Goal: Task Accomplishment & Management: Manage account settings

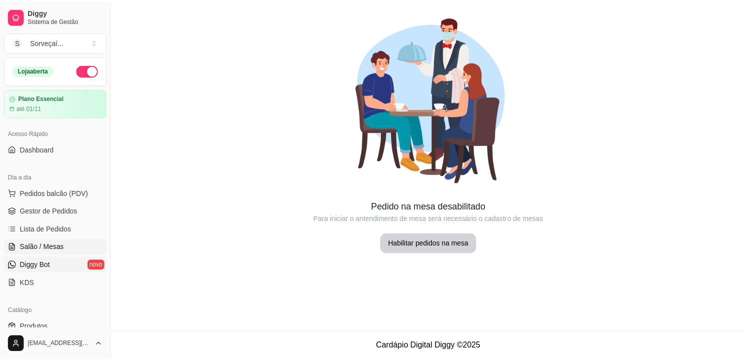
scroll to position [136, 0]
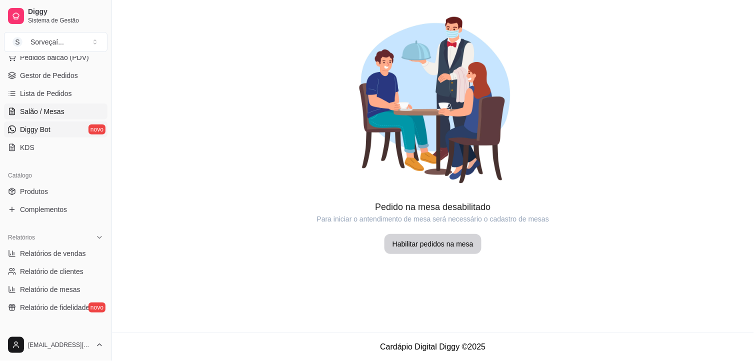
click at [55, 130] on link "Diggy Bot novo" at bounding box center [55, 129] width 103 height 16
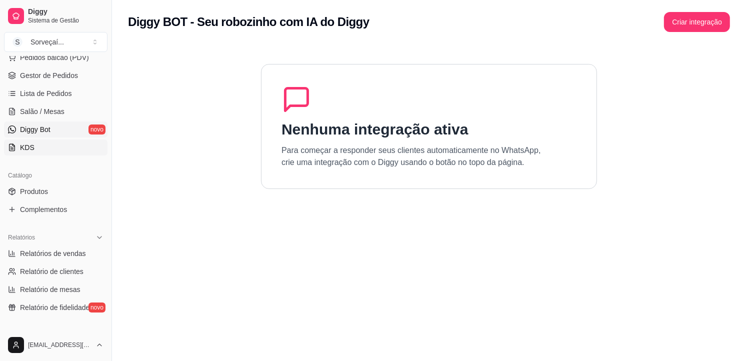
click at [52, 146] on link "KDS" at bounding box center [55, 147] width 103 height 16
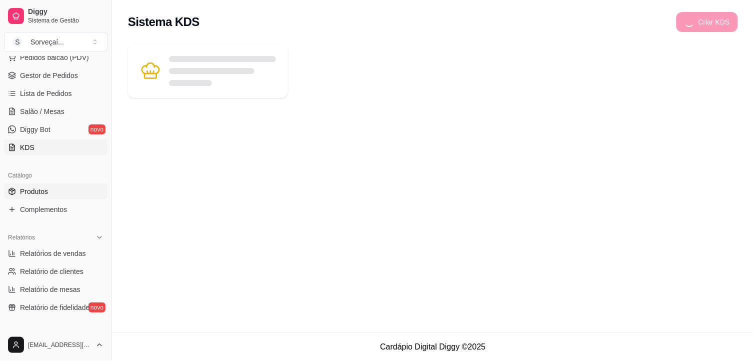
click at [58, 188] on link "Produtos" at bounding box center [55, 191] width 103 height 16
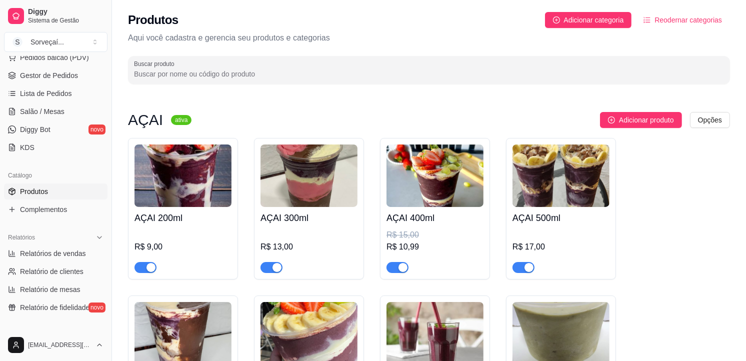
click at [310, 170] on img at bounding box center [308, 175] width 97 height 62
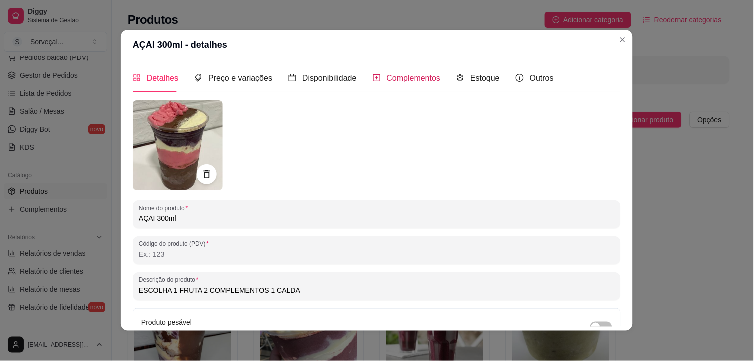
click at [387, 77] on span "Complementos" at bounding box center [414, 78] width 54 height 8
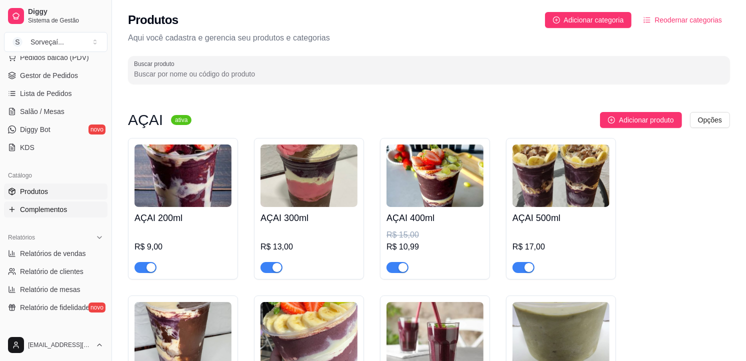
click at [53, 203] on link "Complementos" at bounding box center [55, 209] width 103 height 16
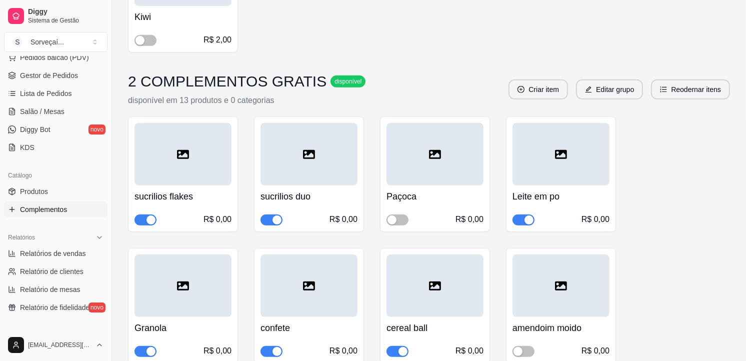
scroll to position [444, 0]
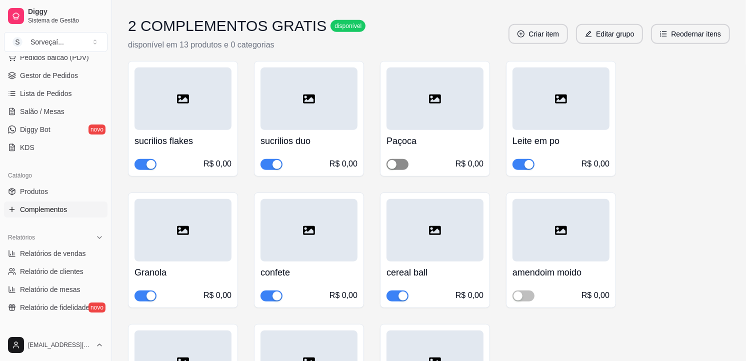
click at [394, 164] on div "button" at bounding box center [391, 164] width 9 height 9
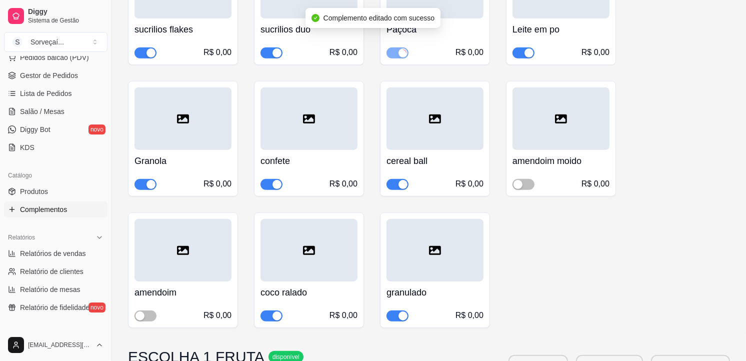
scroll to position [611, 0]
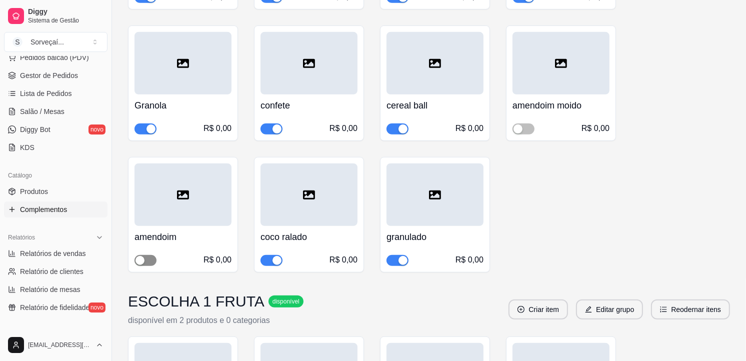
click at [150, 256] on span "button" at bounding box center [145, 260] width 22 height 11
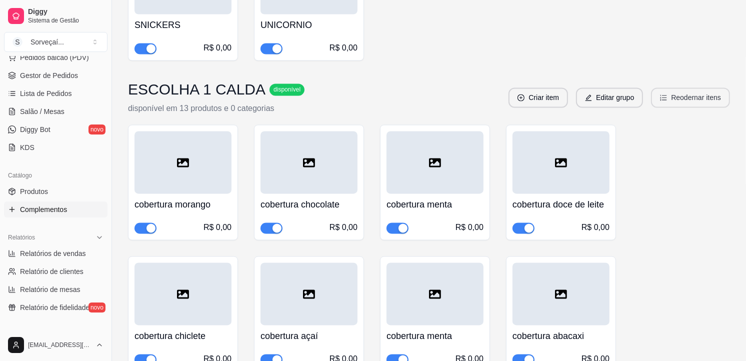
scroll to position [1777, 0]
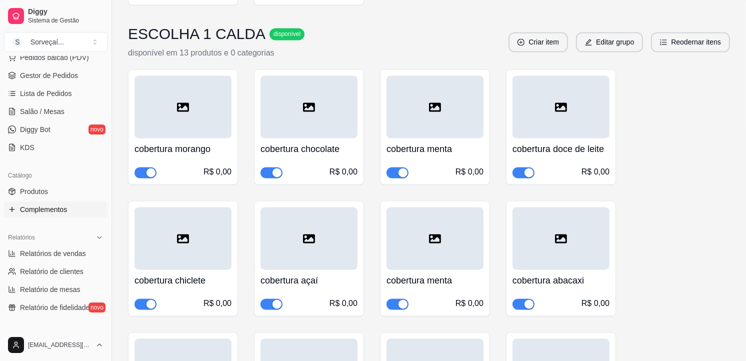
click at [521, 170] on span "button" at bounding box center [523, 172] width 22 height 11
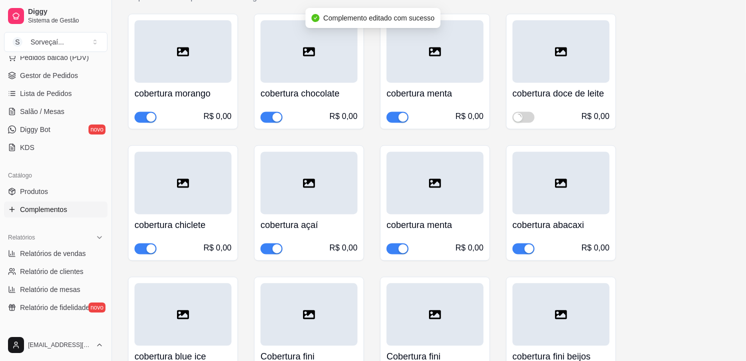
scroll to position [1888, 0]
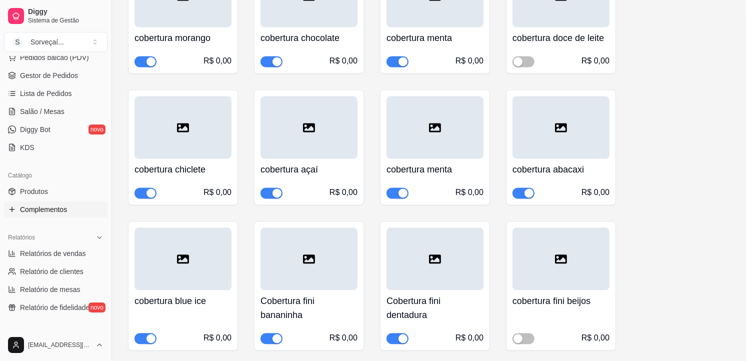
click at [396, 195] on span "button" at bounding box center [397, 192] width 22 height 11
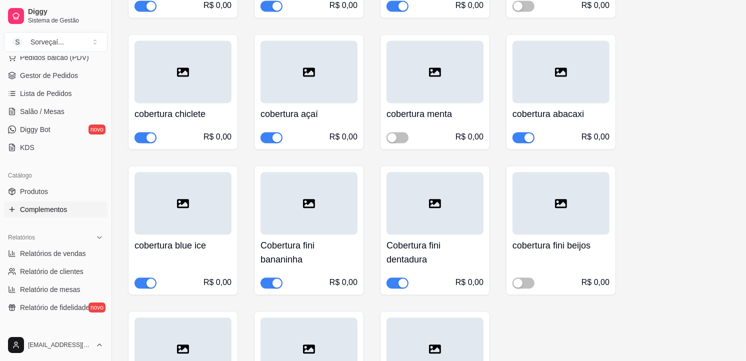
scroll to position [2000, 0]
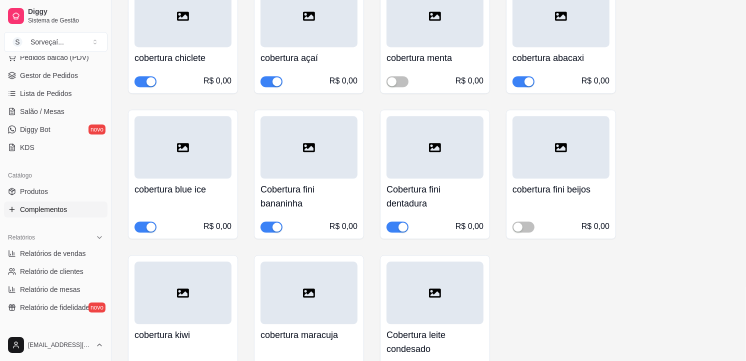
click at [274, 228] on div "button" at bounding box center [276, 226] width 9 height 9
click at [527, 227] on span "button" at bounding box center [523, 226] width 22 height 11
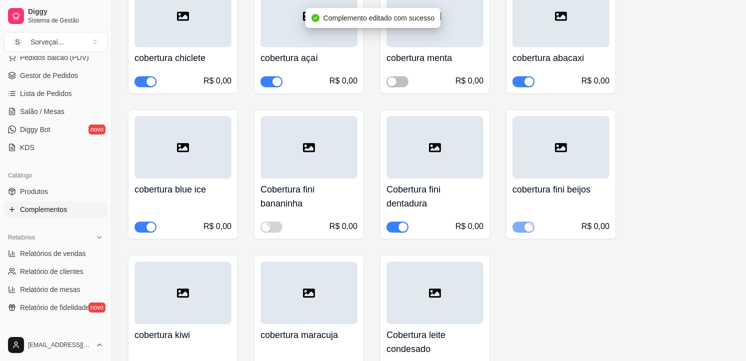
scroll to position [2111, 0]
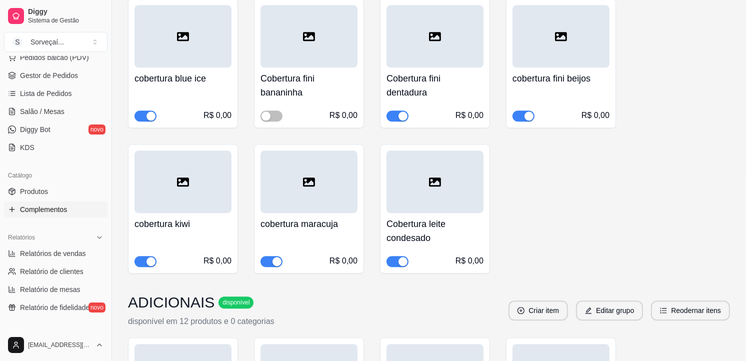
click at [278, 262] on div "button" at bounding box center [276, 261] width 9 height 9
click at [617, 310] on button "Editar grupo" at bounding box center [609, 310] width 67 height 20
click at [433, 225] on h4 "Cobertura leite condesado" at bounding box center [434, 231] width 97 height 28
click at [297, 205] on div at bounding box center [308, 181] width 97 height 62
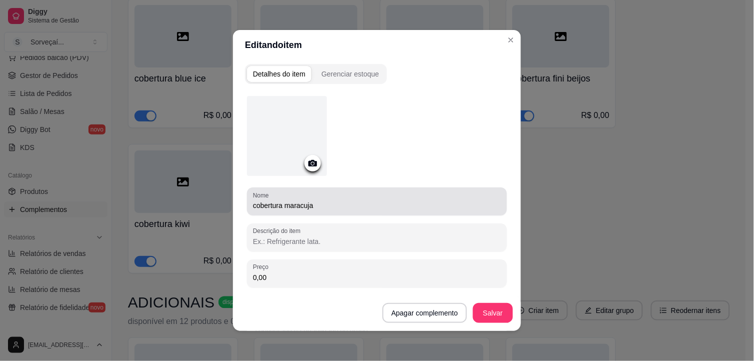
click at [328, 211] on div "Nome cobertura maracuja" at bounding box center [377, 201] width 260 height 28
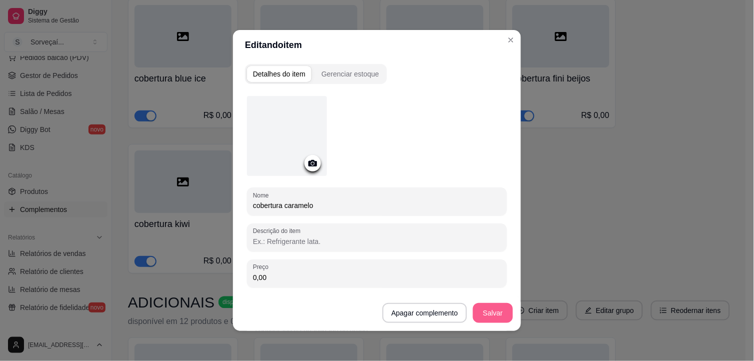
type input "cobertura caramelo"
click at [497, 315] on button "Salvar" at bounding box center [493, 313] width 40 height 20
click at [495, 322] on button "Salvar" at bounding box center [493, 313] width 40 height 20
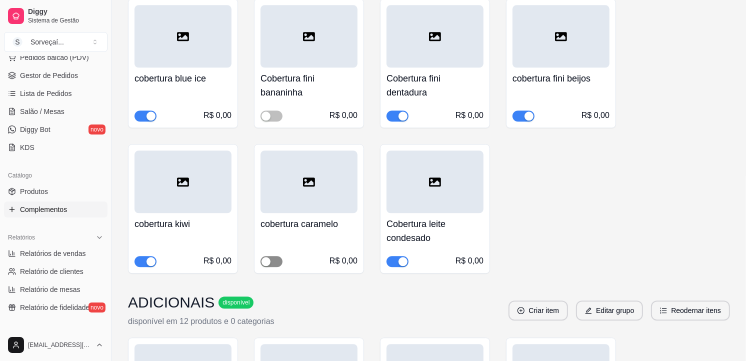
click at [271, 260] on button "button" at bounding box center [271, 261] width 22 height 11
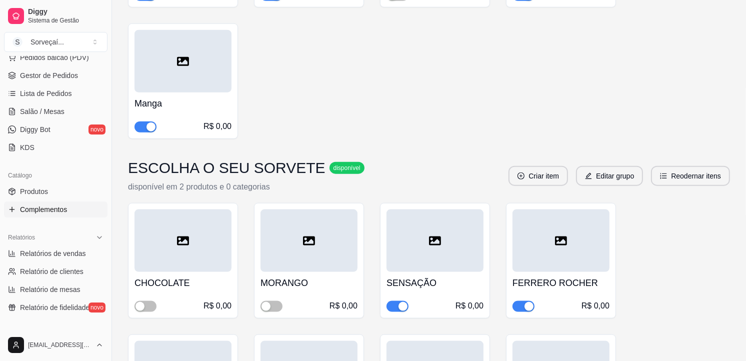
scroll to position [0, 0]
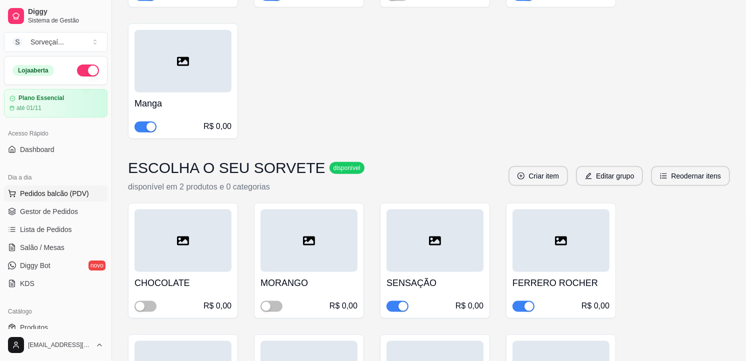
click at [43, 193] on span "Pedidos balcão (PDV)" at bounding box center [54, 193] width 69 height 10
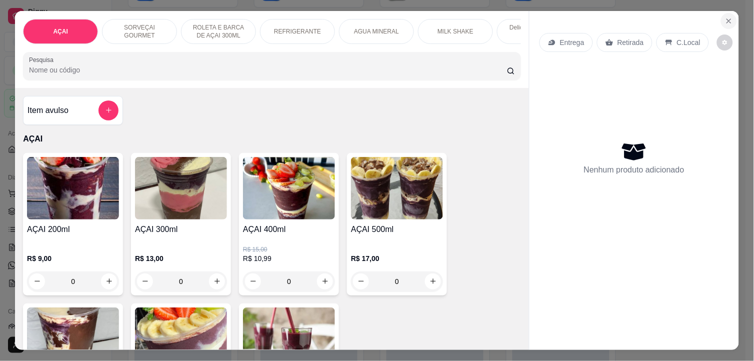
click at [727, 17] on icon "Close" at bounding box center [729, 21] width 8 height 8
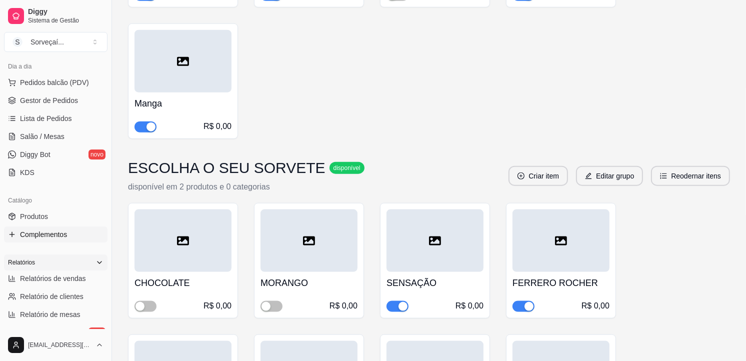
scroll to position [166, 0]
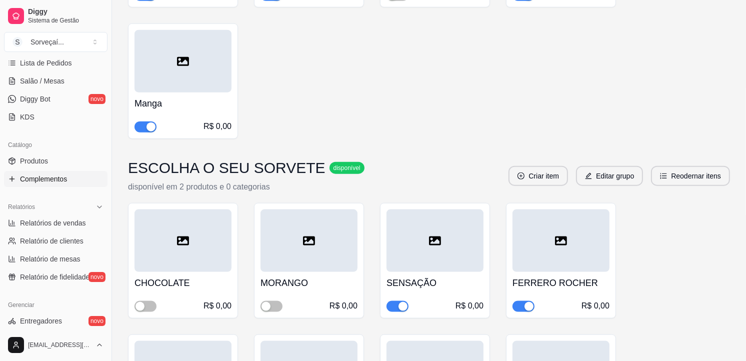
click at [47, 181] on span "Complementos" at bounding box center [43, 179] width 47 height 10
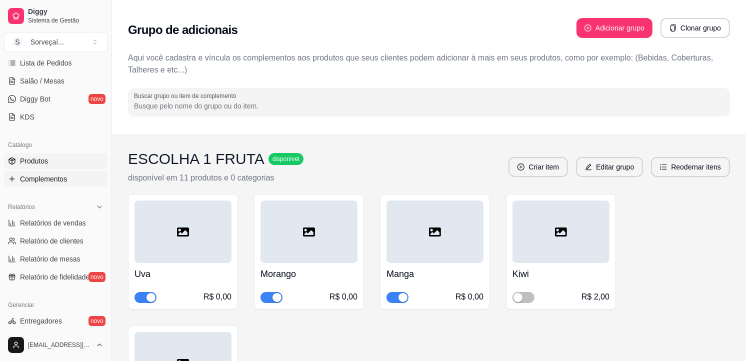
click at [44, 162] on span "Produtos" at bounding box center [34, 161] width 28 height 10
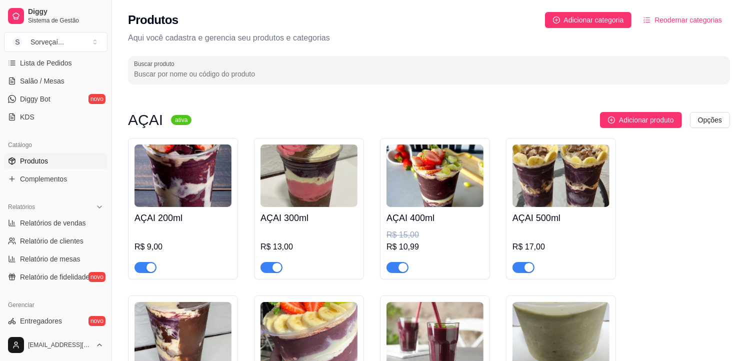
click at [401, 265] on div "button" at bounding box center [402, 267] width 9 height 9
click at [395, 270] on div "button" at bounding box center [391, 267] width 9 height 9
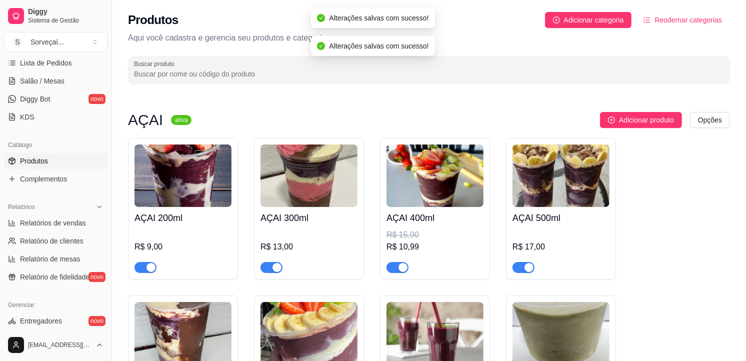
click at [432, 219] on h4 "AÇAI 400ml" at bounding box center [434, 218] width 97 height 14
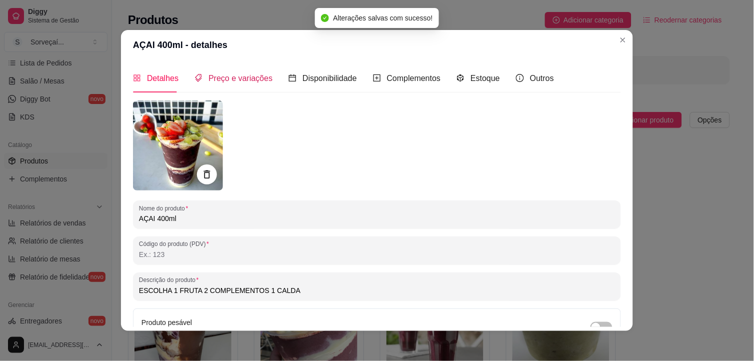
click at [221, 76] on span "Preço e variações" at bounding box center [240, 78] width 64 height 8
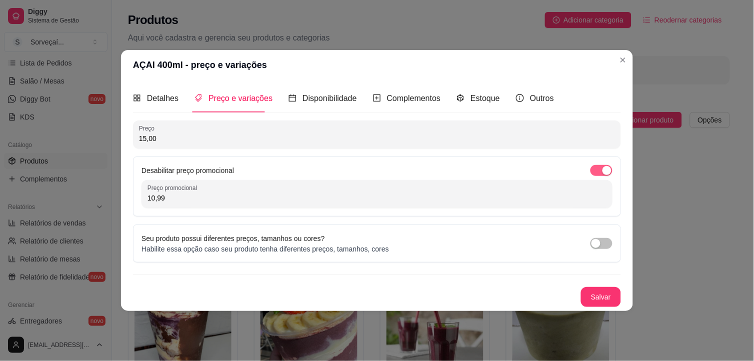
click at [601, 169] on span "button" at bounding box center [601, 170] width 22 height 11
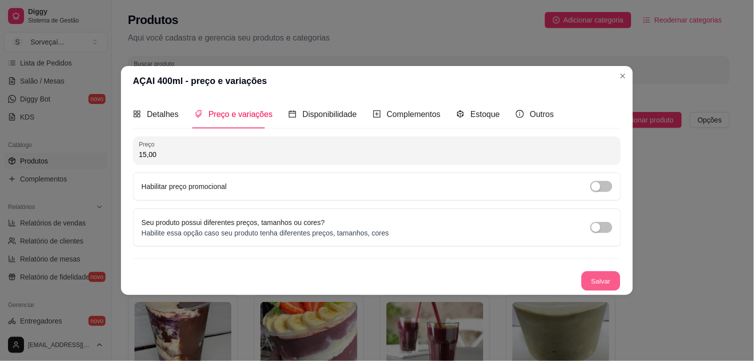
click at [602, 283] on button "Salvar" at bounding box center [600, 280] width 39 height 19
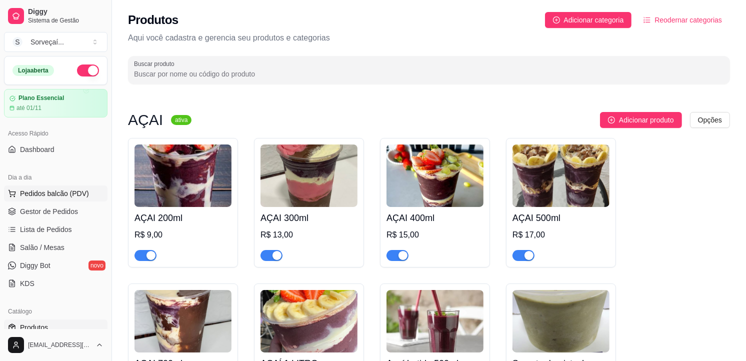
click at [62, 189] on span "Pedidos balcão (PDV)" at bounding box center [54, 193] width 69 height 10
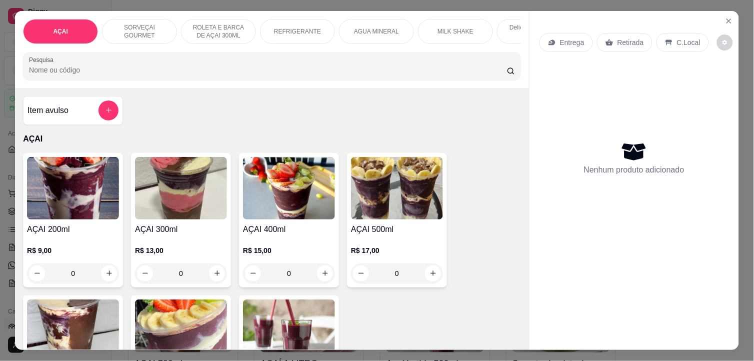
click at [410, 196] on img at bounding box center [397, 188] width 92 height 62
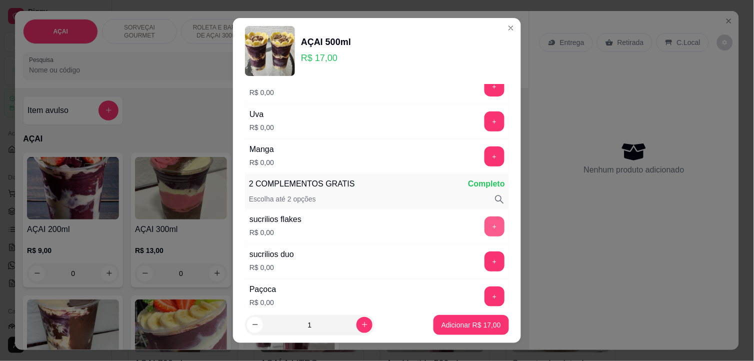
scroll to position [166, 0]
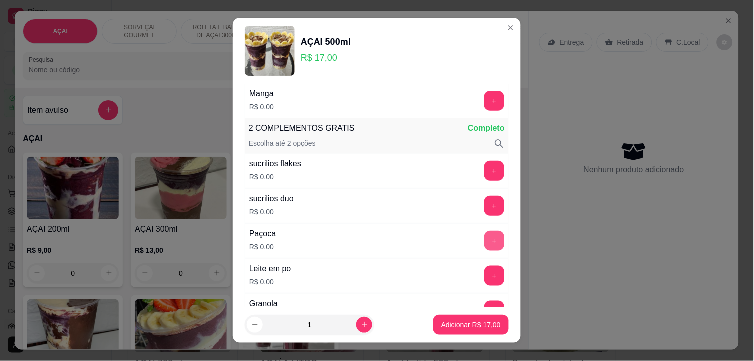
click at [484, 237] on button "+" at bounding box center [494, 241] width 20 height 20
click at [484, 275] on button "+" at bounding box center [494, 276] width 20 height 20
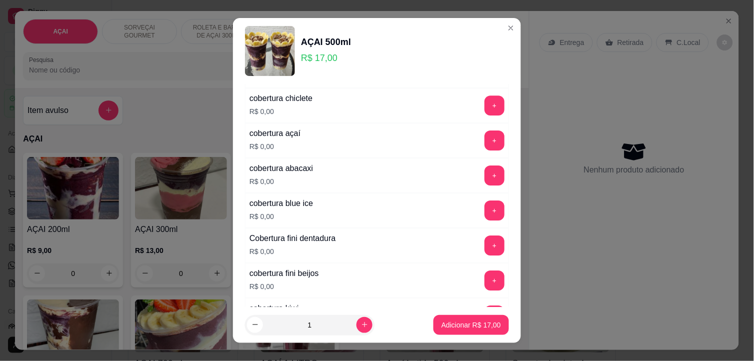
scroll to position [666, 0]
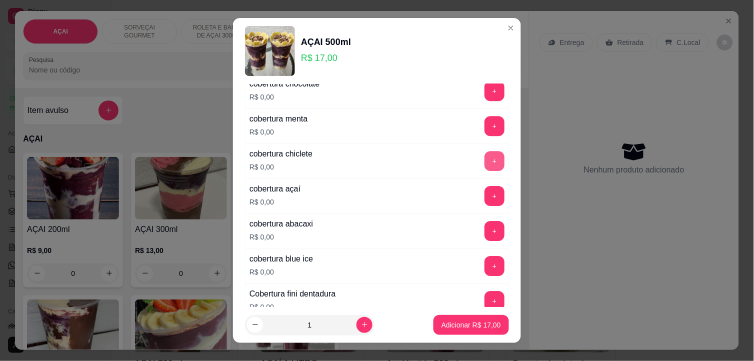
click at [484, 161] on button "+" at bounding box center [494, 161] width 20 height 20
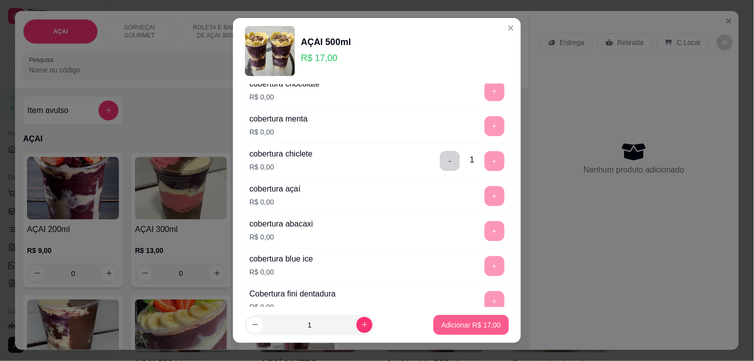
click at [473, 327] on p "Adicionar R$ 17,00" at bounding box center [470, 325] width 59 height 10
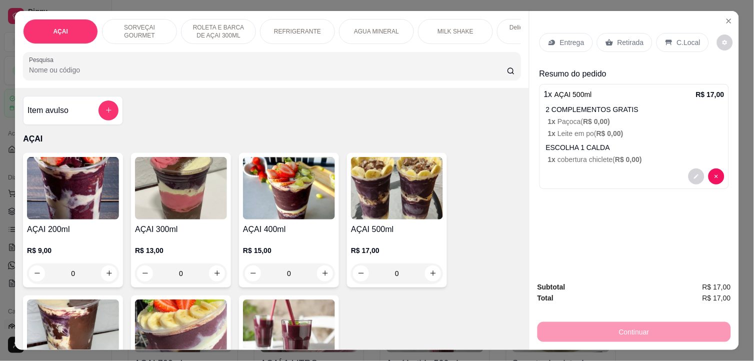
click at [687, 37] on p "C.Local" at bounding box center [688, 42] width 23 height 10
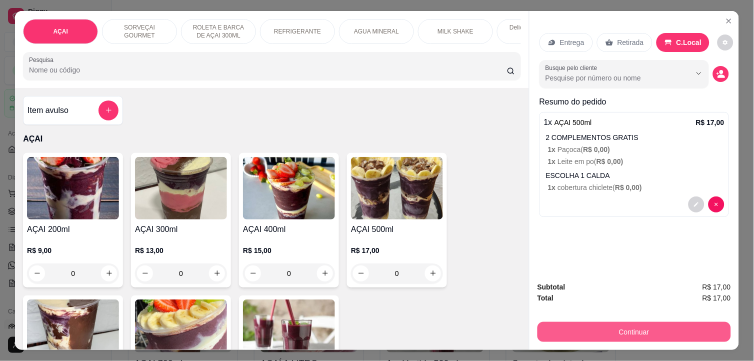
click at [647, 325] on button "Continuar" at bounding box center [633, 332] width 193 height 20
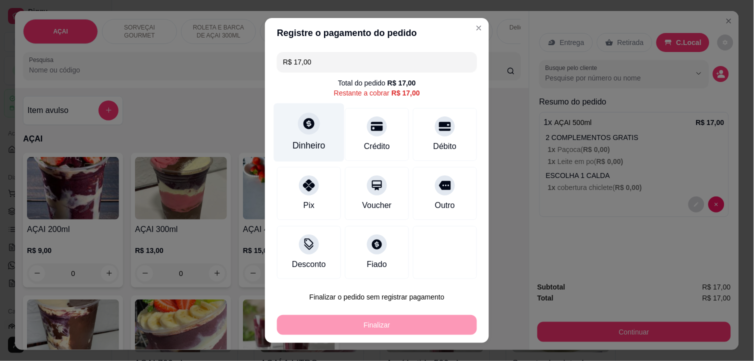
click at [306, 119] on icon at bounding box center [308, 123] width 11 height 11
click at [294, 136] on div "Dinheiro" at bounding box center [309, 132] width 70 height 58
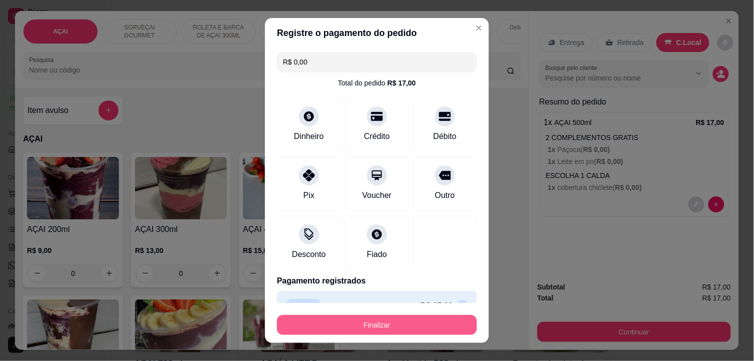
click at [419, 326] on button "Finalizar" at bounding box center [377, 325] width 200 height 20
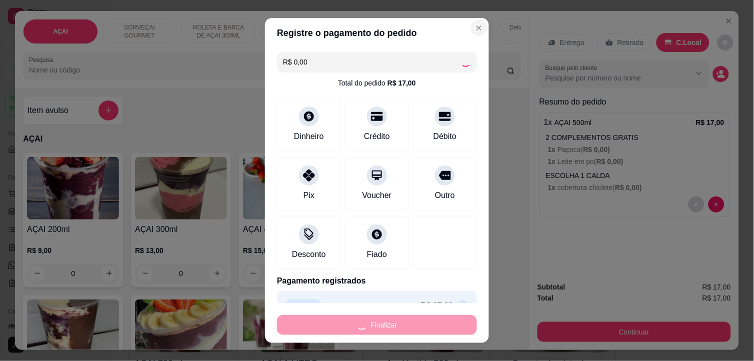
type input "-R$ 17,00"
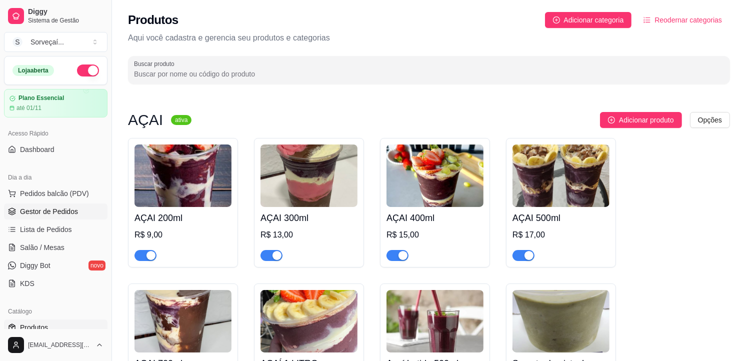
click at [45, 216] on link "Gestor de Pedidos" at bounding box center [55, 211] width 103 height 16
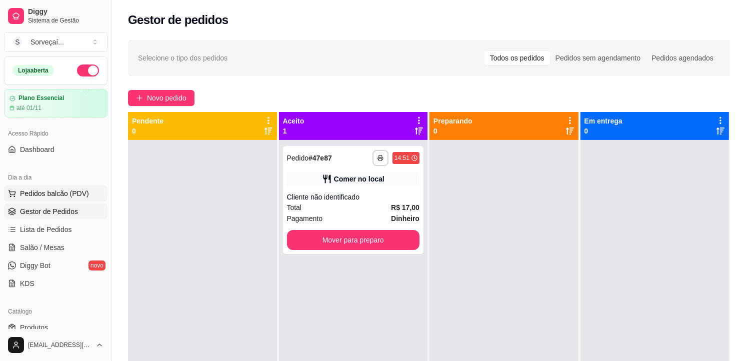
click at [55, 195] on span "Pedidos balcão (PDV)" at bounding box center [54, 193] width 69 height 10
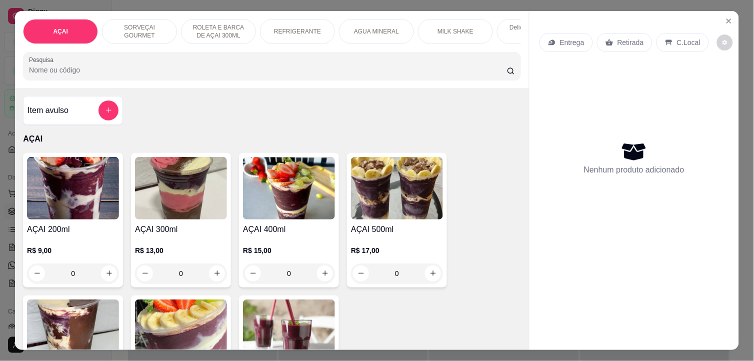
click at [403, 183] on img at bounding box center [397, 188] width 92 height 62
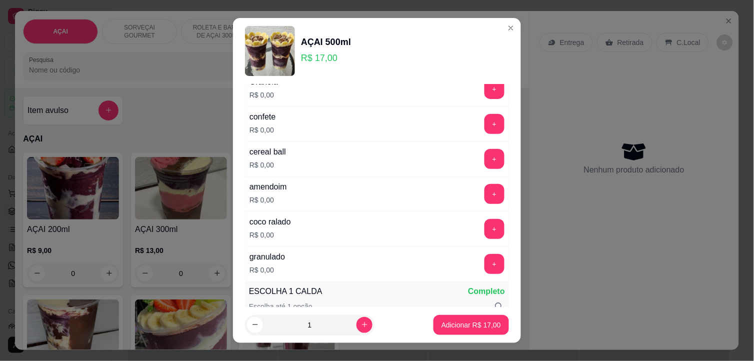
scroll to position [333, 0]
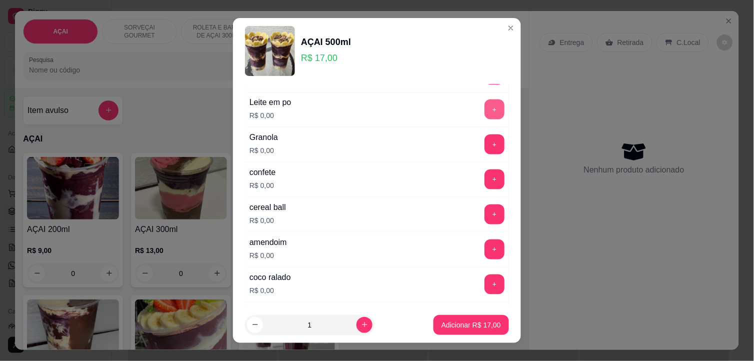
click at [484, 110] on button "+" at bounding box center [494, 109] width 20 height 20
click at [484, 210] on button "+" at bounding box center [494, 214] width 20 height 20
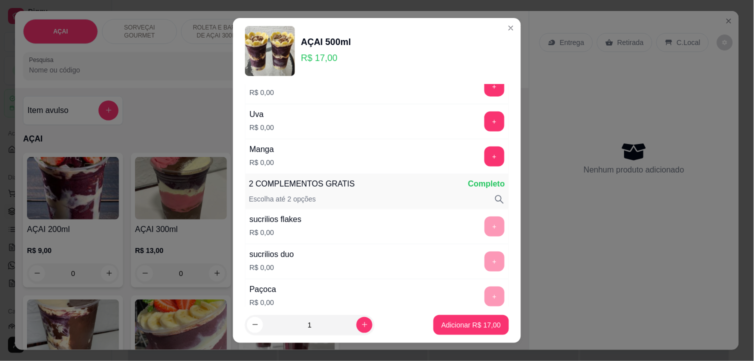
scroll to position [0, 0]
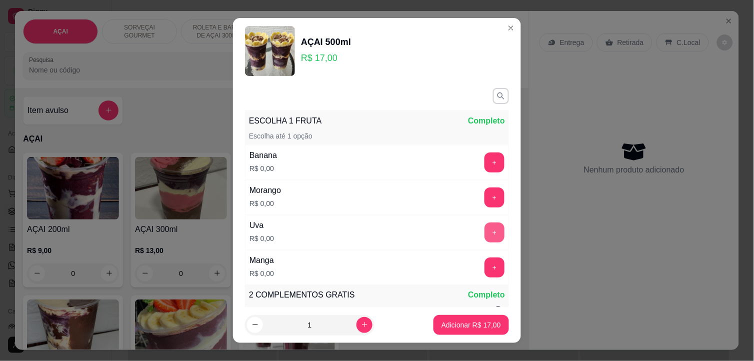
click at [484, 231] on button "+" at bounding box center [494, 232] width 20 height 20
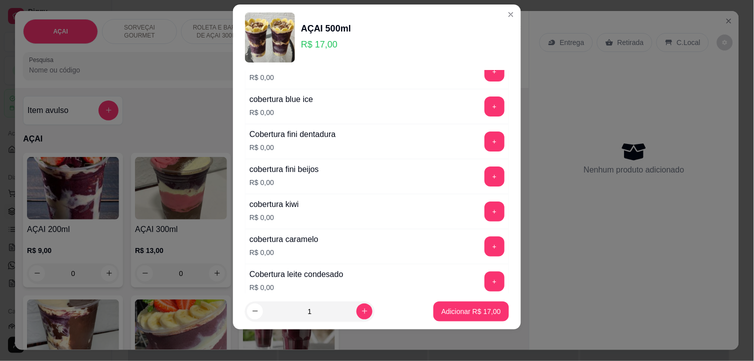
scroll to position [923, 0]
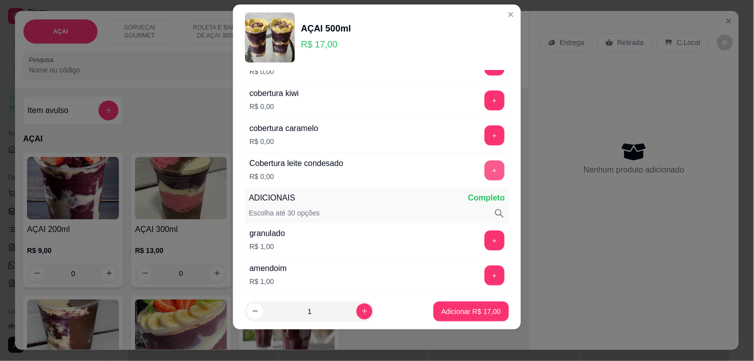
click at [484, 169] on button "+" at bounding box center [494, 170] width 20 height 20
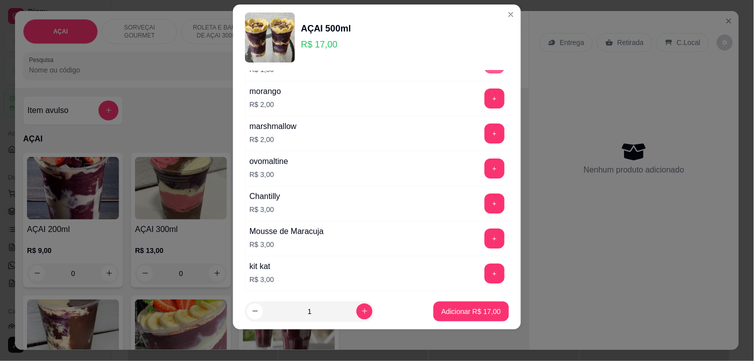
scroll to position [1646, 0]
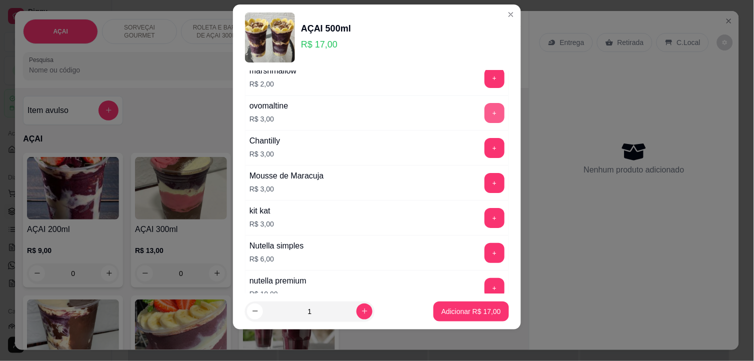
click at [484, 118] on button "+" at bounding box center [494, 113] width 20 height 20
click at [473, 310] on p "Adicionar R$ 20,00" at bounding box center [470, 311] width 59 height 10
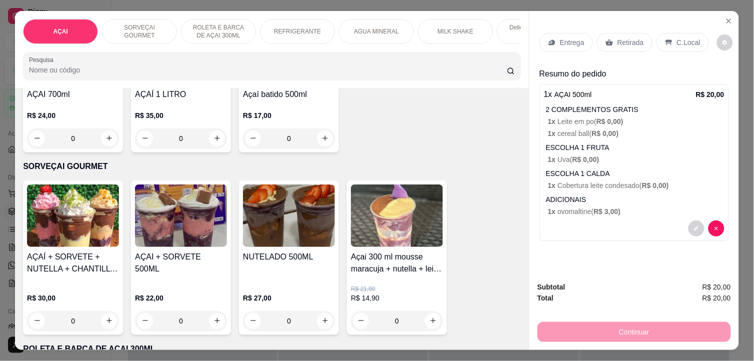
scroll to position [0, 0]
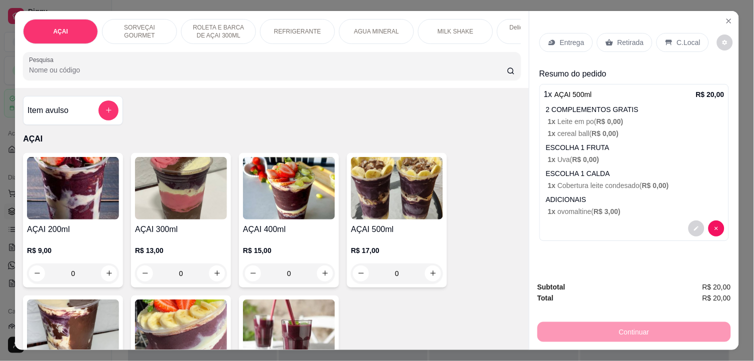
click at [182, 181] on img at bounding box center [181, 188] width 92 height 62
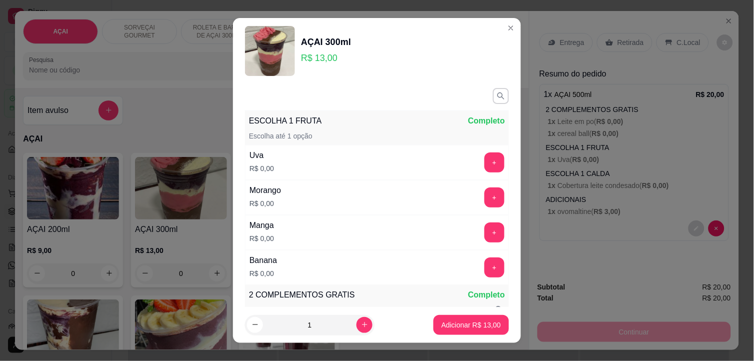
scroll to position [222, 0]
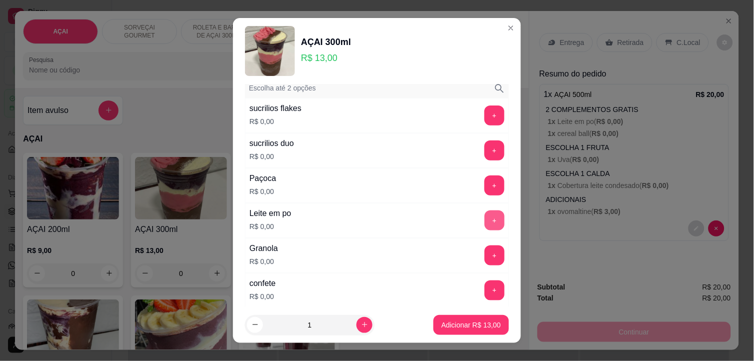
click at [484, 221] on button "+" at bounding box center [494, 220] width 20 height 20
click at [485, 185] on button "+" at bounding box center [494, 185] width 19 height 19
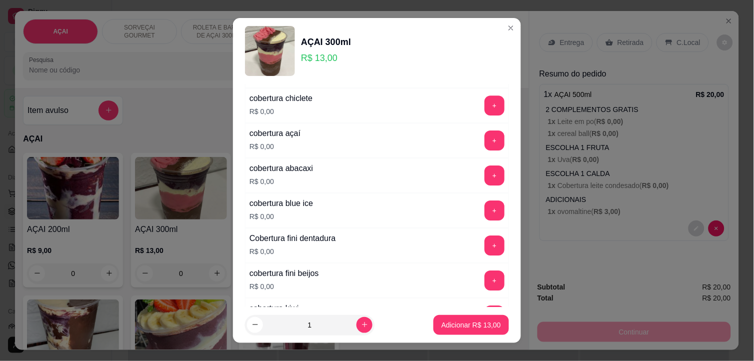
scroll to position [888, 0]
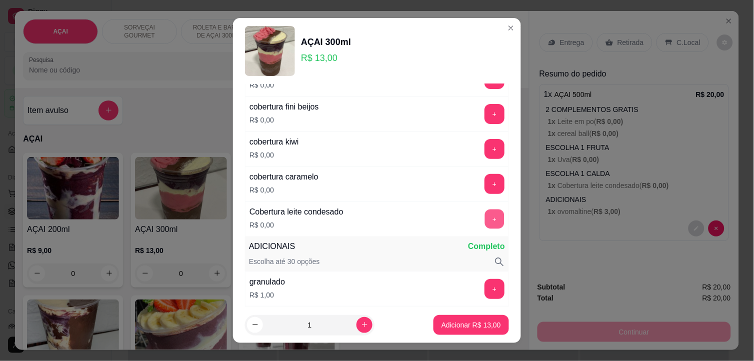
click at [485, 214] on button "+" at bounding box center [494, 218] width 19 height 19
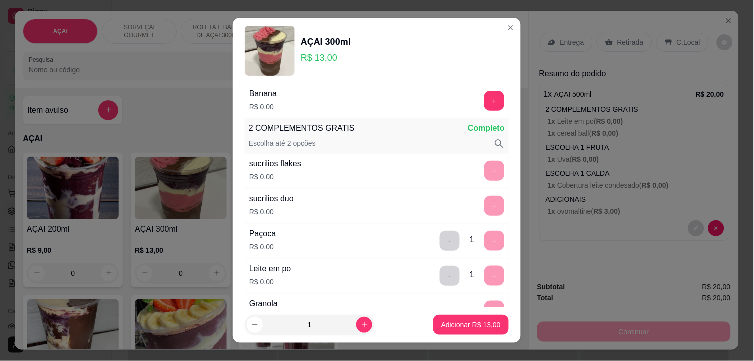
scroll to position [0, 0]
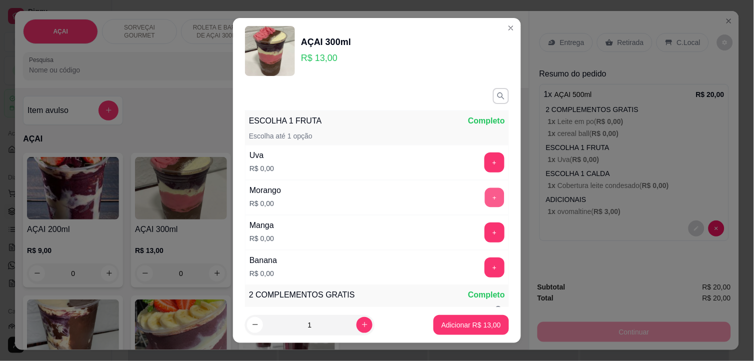
click at [485, 195] on button "+" at bounding box center [494, 197] width 19 height 19
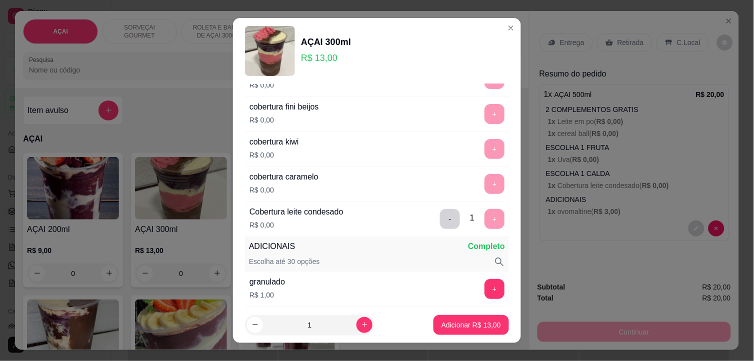
scroll to position [944, 0]
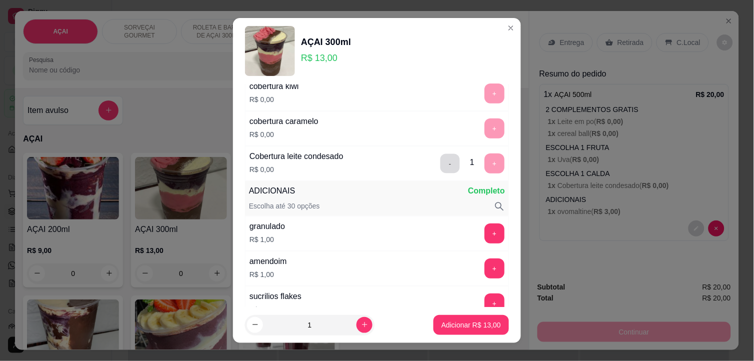
click at [440, 163] on button "-" at bounding box center [449, 163] width 19 height 19
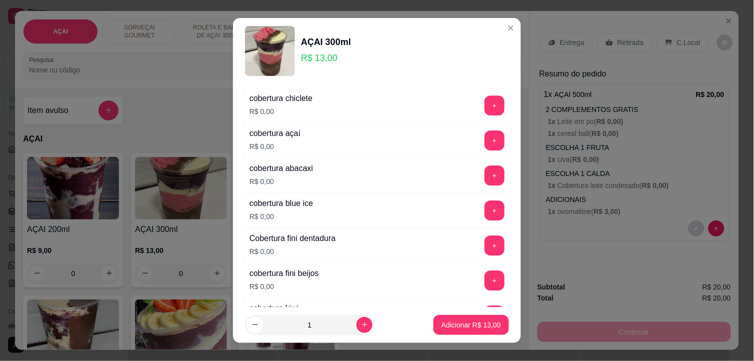
scroll to position [611, 0]
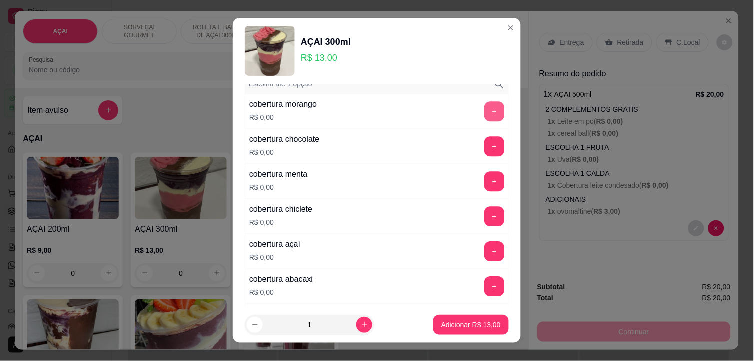
click at [484, 112] on button "+" at bounding box center [494, 111] width 20 height 20
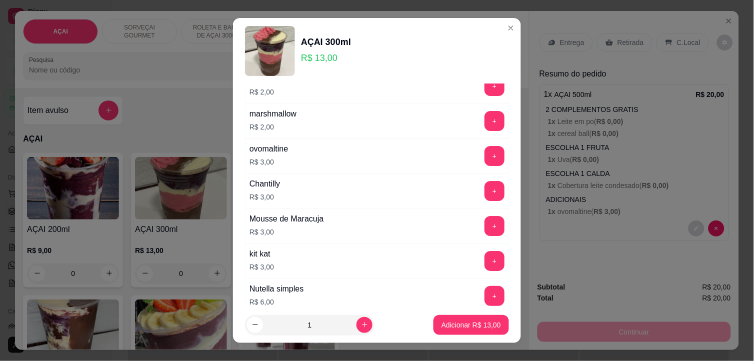
scroll to position [1727, 0]
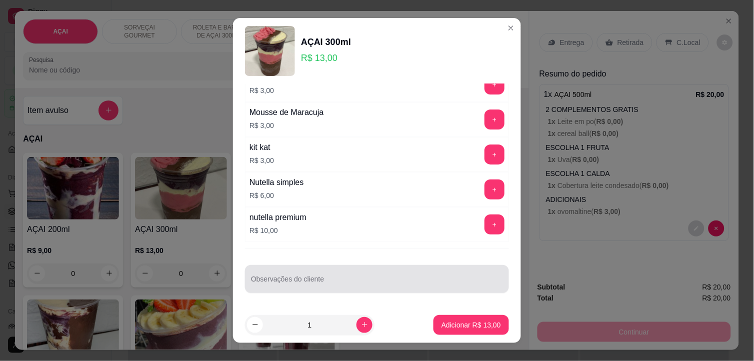
click at [318, 283] on input "Observações do cliente" at bounding box center [377, 283] width 252 height 10
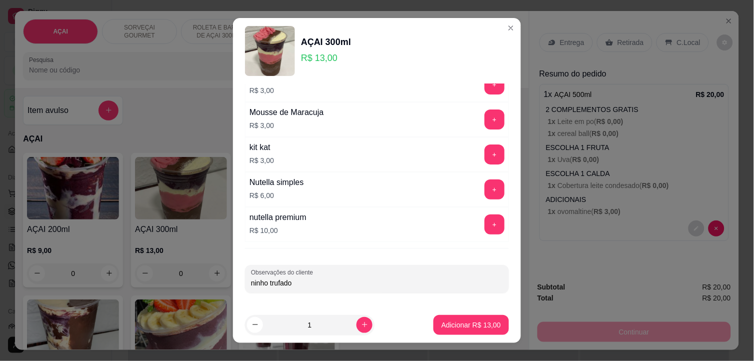
type input "ninho trufado"
click at [465, 318] on button "Adicionar R$ 13,00" at bounding box center [470, 324] width 73 height 19
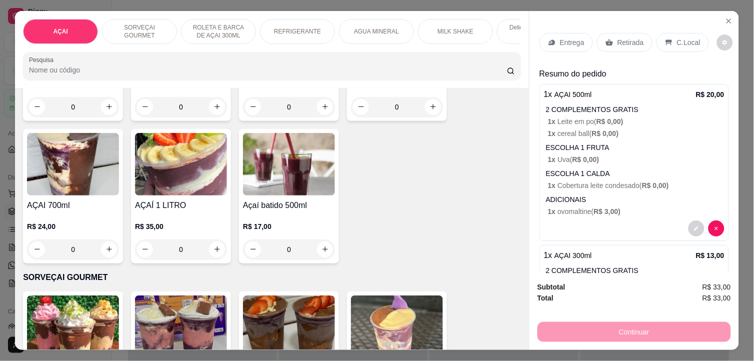
scroll to position [0, 0]
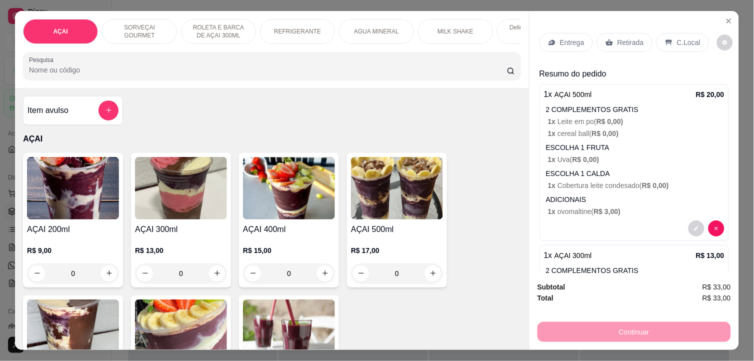
click at [249, 178] on img at bounding box center [289, 188] width 92 height 62
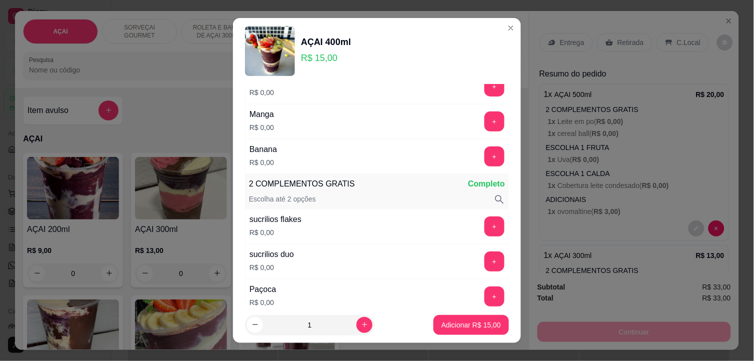
scroll to position [166, 0]
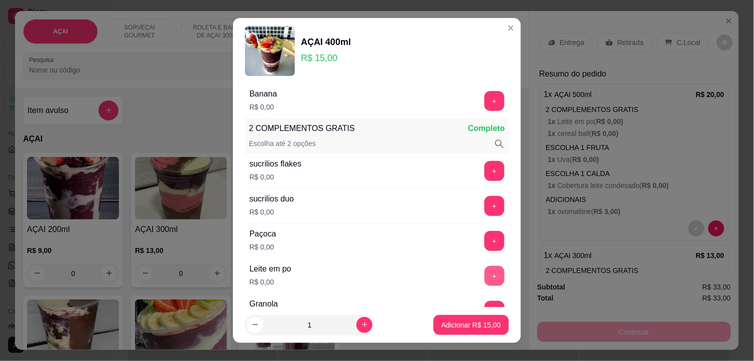
click at [484, 280] on button "+" at bounding box center [494, 276] width 20 height 20
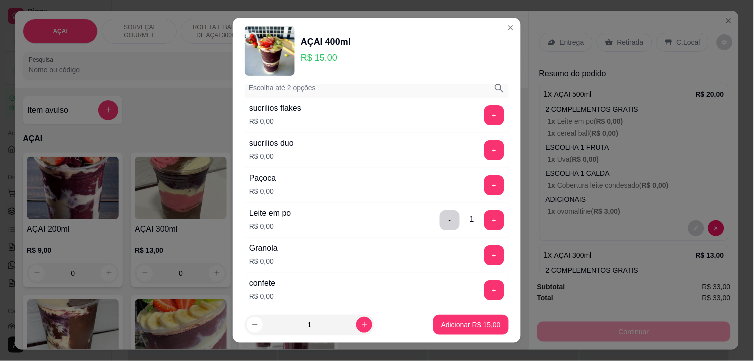
scroll to position [333, 0]
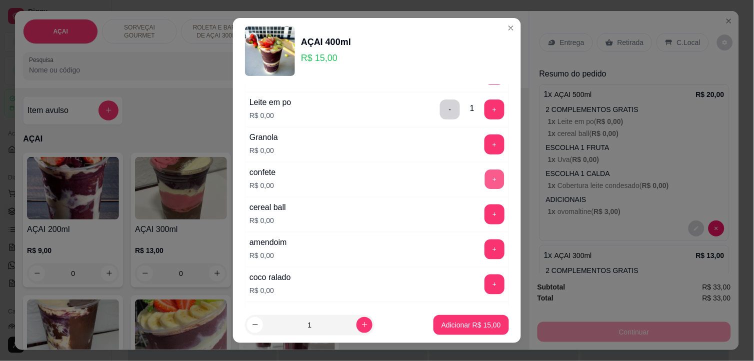
click at [485, 182] on button "+" at bounding box center [494, 179] width 19 height 19
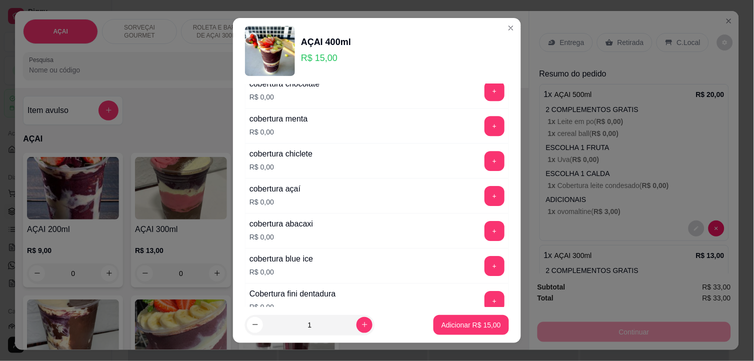
scroll to position [555, 0]
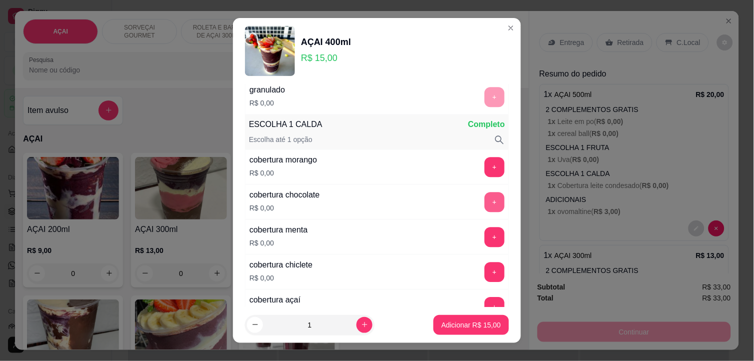
click at [484, 204] on button "+" at bounding box center [494, 202] width 20 height 20
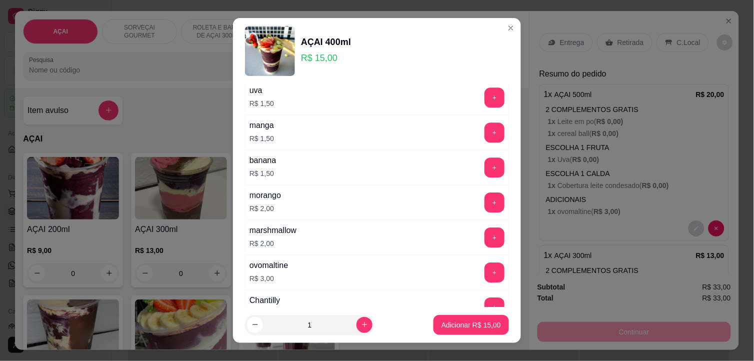
scroll to position [1666, 0]
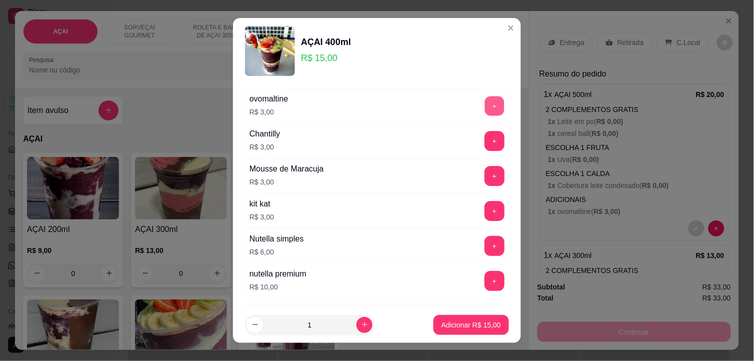
click at [485, 110] on button "+" at bounding box center [494, 105] width 19 height 19
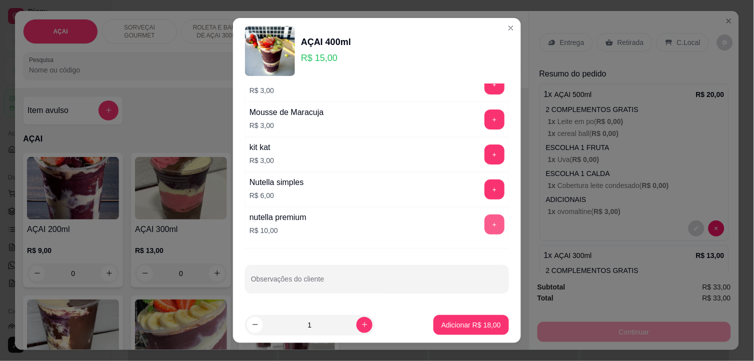
click at [484, 224] on button "+" at bounding box center [494, 224] width 20 height 20
click at [447, 323] on p "Adicionar R$ 28,00" at bounding box center [470, 325] width 59 height 10
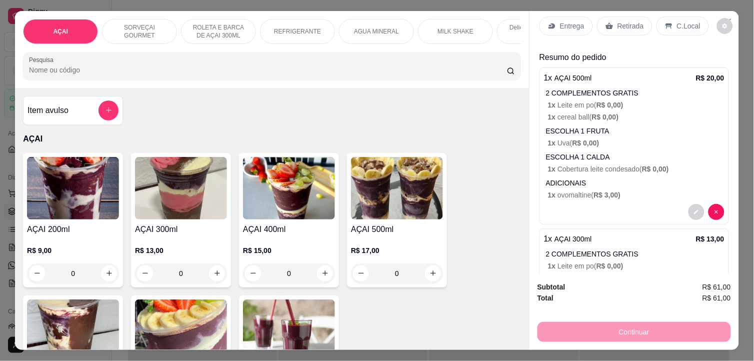
scroll to position [0, 0]
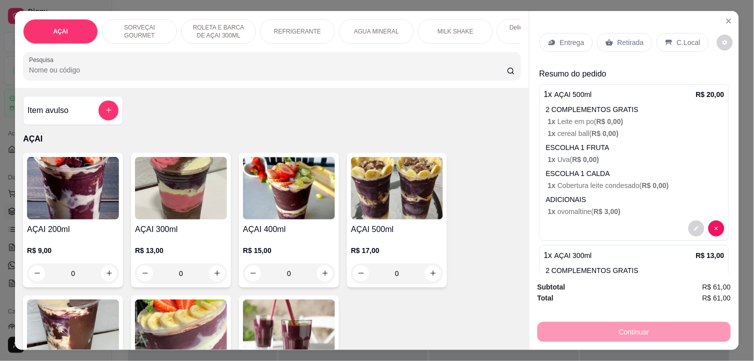
click at [686, 37] on p "C.Local" at bounding box center [688, 42] width 23 height 10
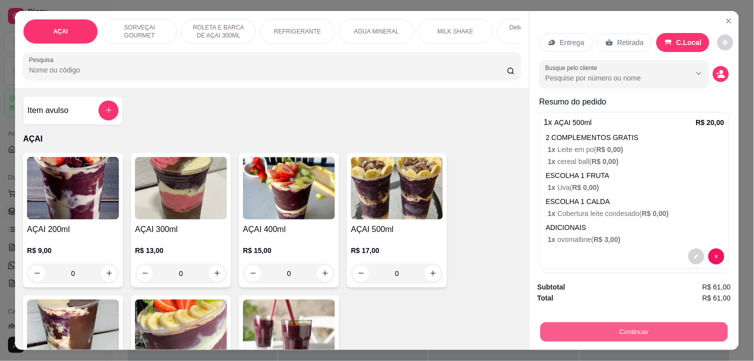
click at [617, 327] on button "Continuar" at bounding box center [633, 331] width 187 height 19
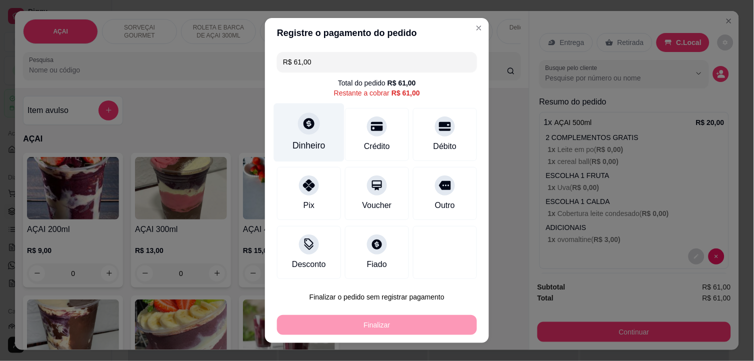
click at [311, 139] on div "Dinheiro" at bounding box center [308, 145] width 33 height 13
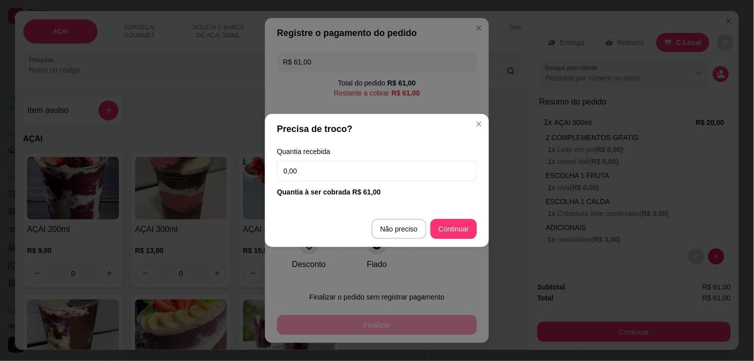
click at [371, 176] on input "0,00" at bounding box center [377, 171] width 200 height 20
type input "0,00"
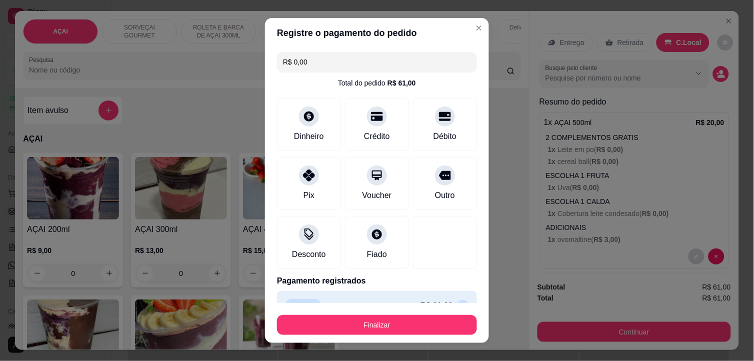
type input "R$ 0,00"
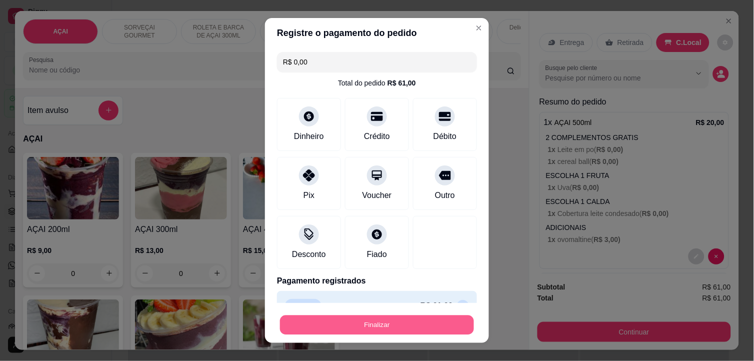
click at [385, 323] on button "Finalizar" at bounding box center [377, 324] width 194 height 19
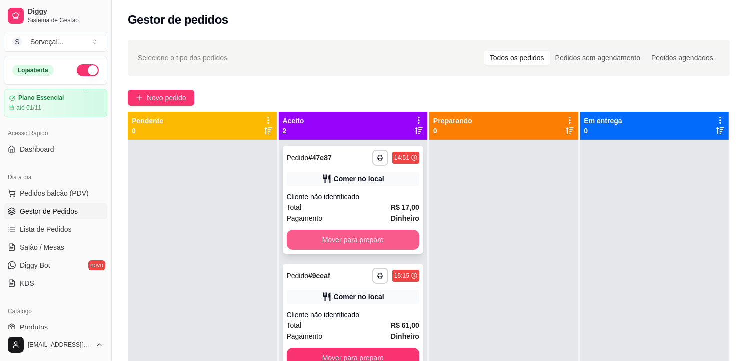
click at [363, 248] on button "Mover para preparo" at bounding box center [353, 240] width 133 height 20
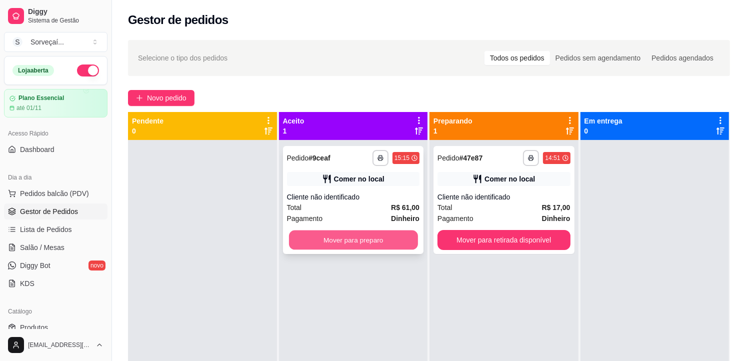
click at [363, 240] on button "Mover para preparo" at bounding box center [352, 239] width 129 height 19
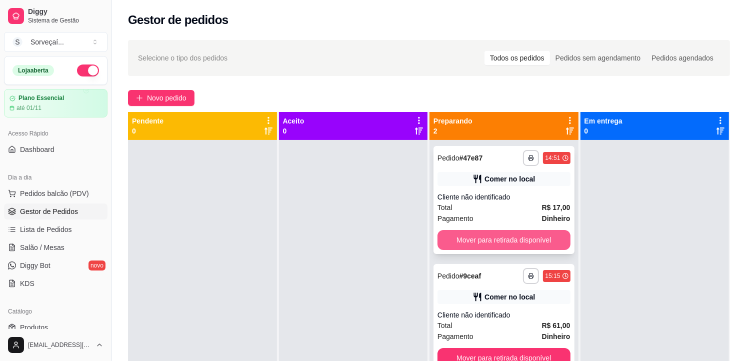
click at [459, 242] on button "Mover para retirada disponível" at bounding box center [503, 240] width 133 height 20
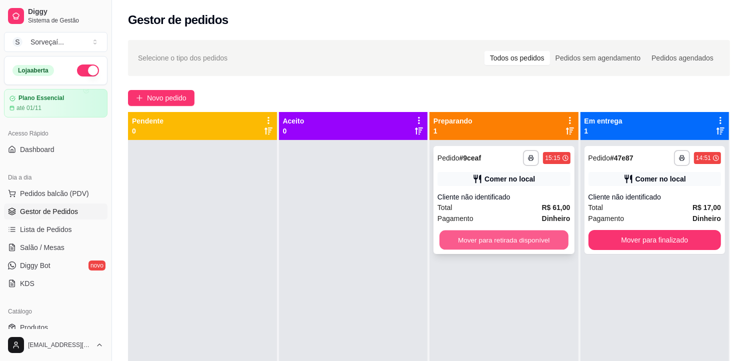
click at [503, 231] on button "Mover para retirada disponível" at bounding box center [503, 239] width 129 height 19
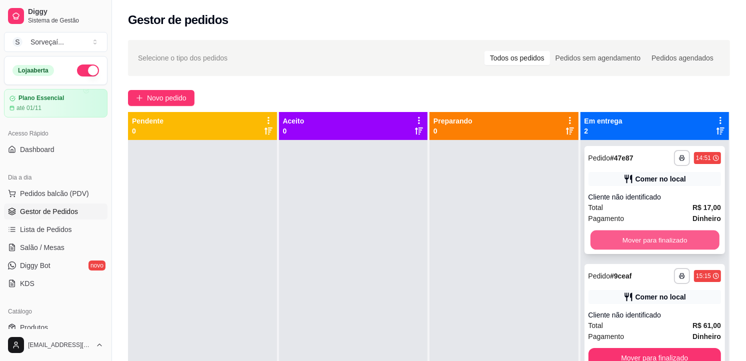
click at [623, 234] on button "Mover para finalizado" at bounding box center [654, 239] width 129 height 19
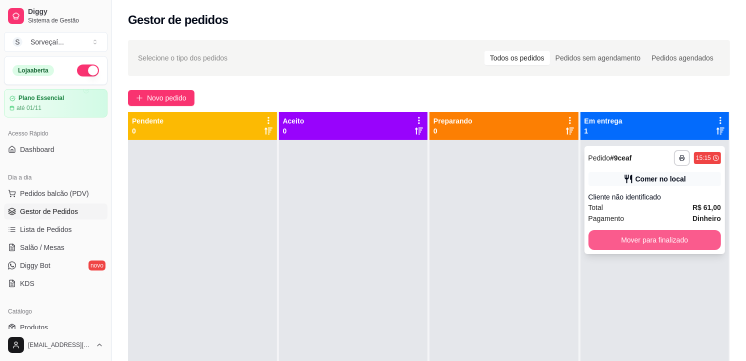
click at [623, 239] on button "Mover para finalizado" at bounding box center [654, 240] width 133 height 20
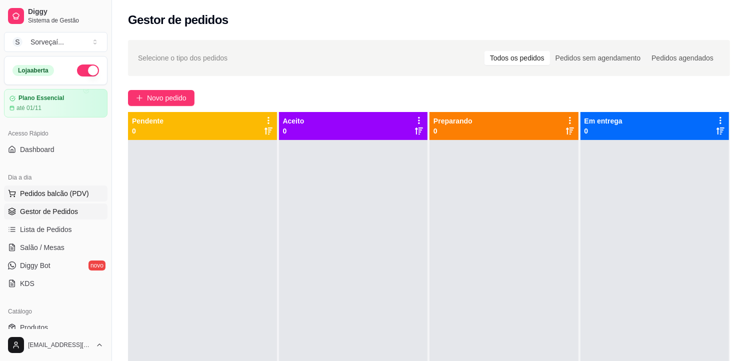
click at [66, 193] on span "Pedidos balcão (PDV)" at bounding box center [54, 193] width 69 height 10
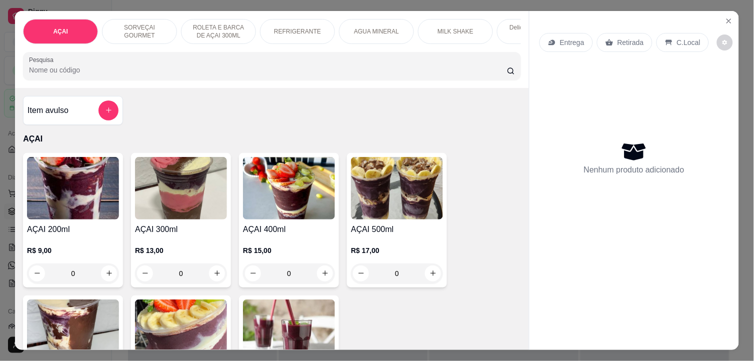
scroll to position [166, 0]
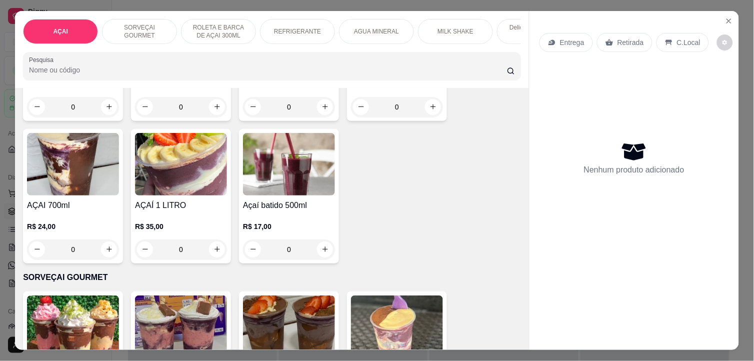
click at [298, 163] on img at bounding box center [289, 164] width 92 height 62
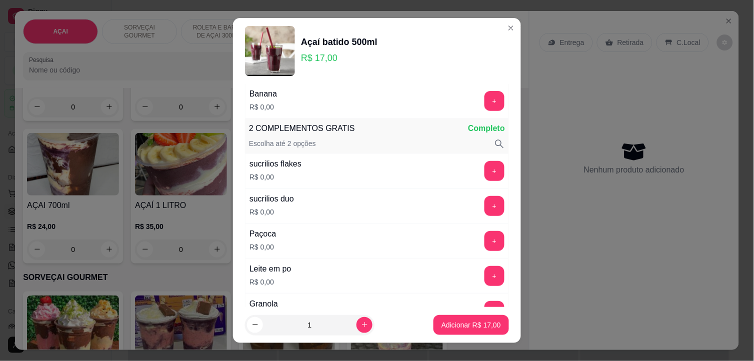
scroll to position [222, 0]
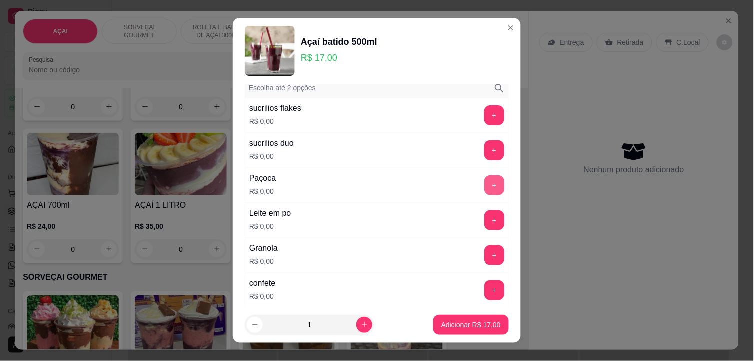
click at [484, 181] on button "+" at bounding box center [494, 185] width 20 height 20
click at [484, 227] on button "+" at bounding box center [494, 220] width 20 height 20
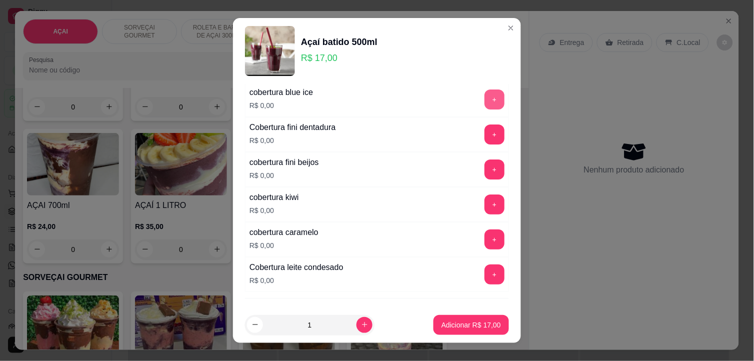
scroll to position [885, 0]
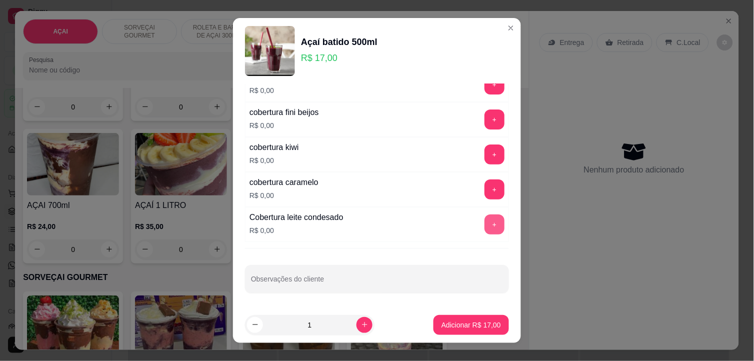
click at [484, 223] on button "+" at bounding box center [494, 224] width 20 height 20
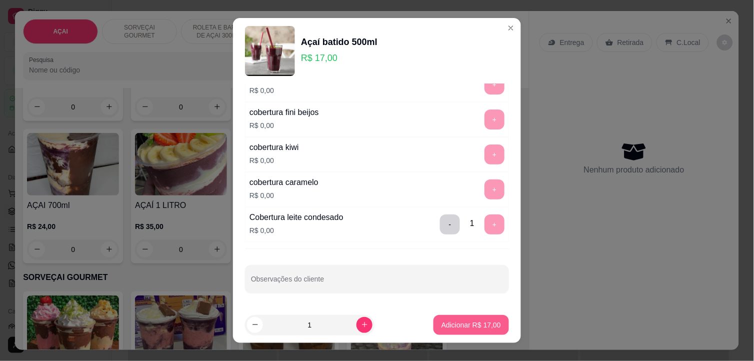
click at [453, 325] on p "Adicionar R$ 17,00" at bounding box center [470, 325] width 59 height 10
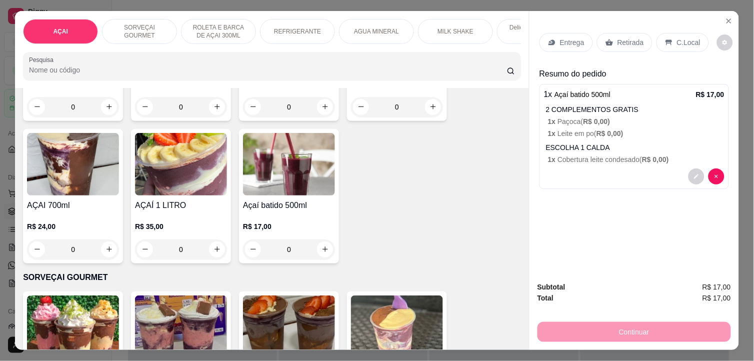
click at [677, 37] on p "C.Local" at bounding box center [688, 42] width 23 height 10
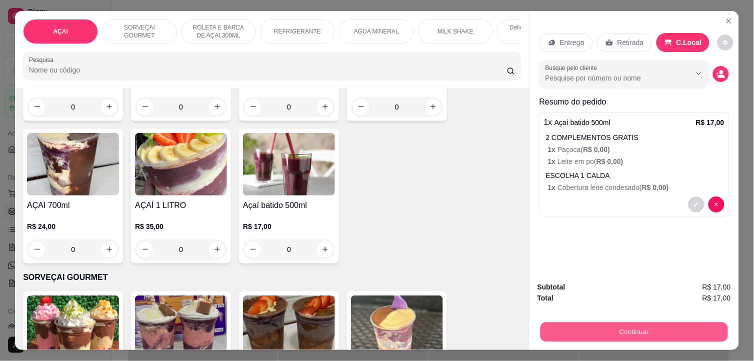
click at [640, 326] on button "Continuar" at bounding box center [633, 331] width 187 height 19
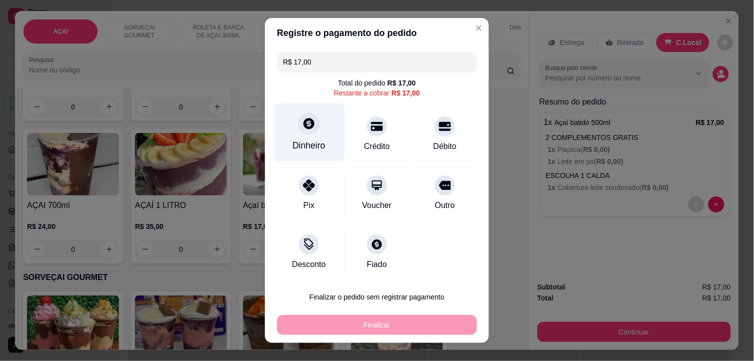
click at [311, 121] on div at bounding box center [309, 124] width 22 height 22
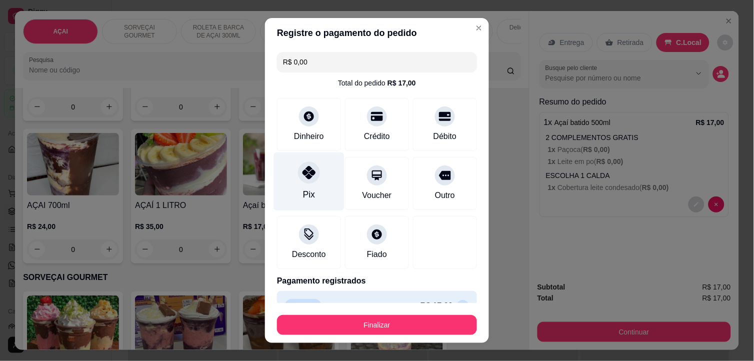
click at [302, 178] on icon at bounding box center [308, 172] width 13 height 13
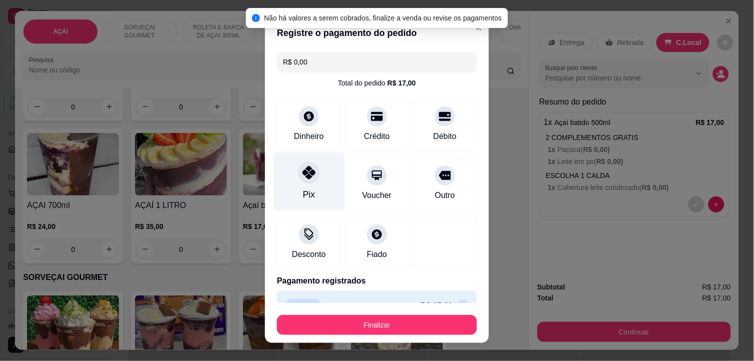
click at [302, 168] on icon at bounding box center [308, 172] width 13 height 13
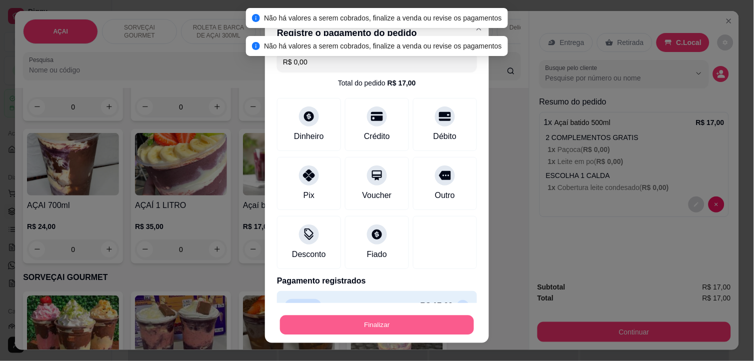
click at [406, 326] on button "Finalizar" at bounding box center [377, 324] width 194 height 19
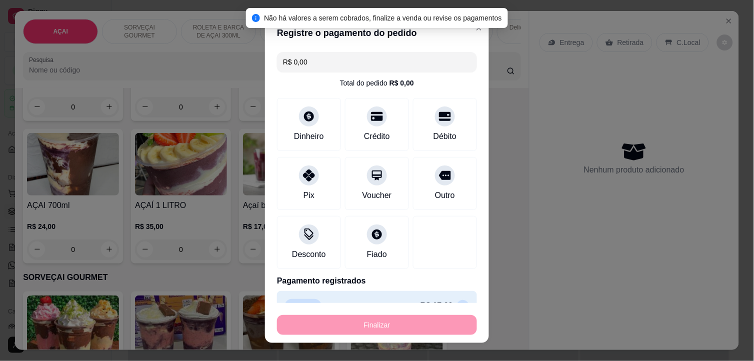
type input "-R$ 17,00"
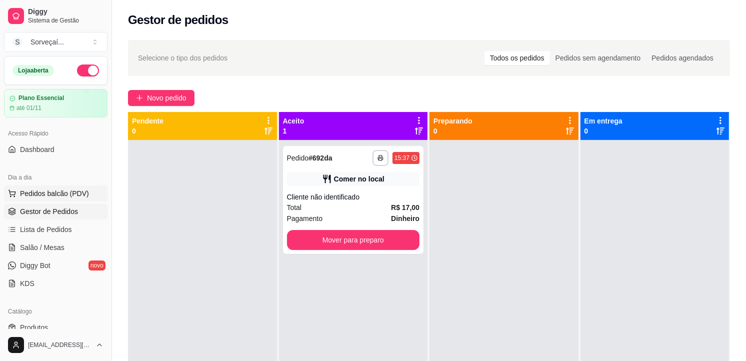
click at [70, 195] on span "Pedidos balcão (PDV)" at bounding box center [54, 193] width 69 height 10
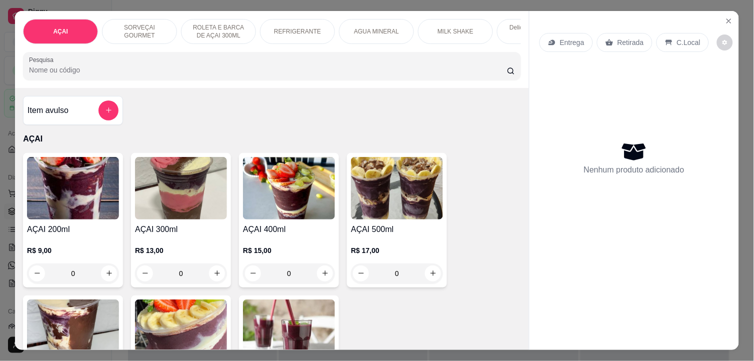
scroll to position [111, 0]
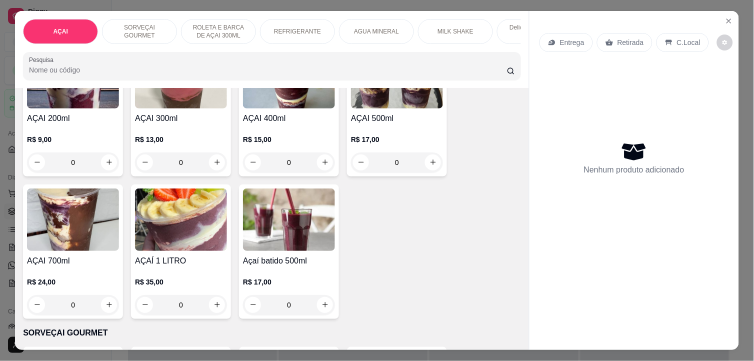
click at [309, 219] on img at bounding box center [289, 219] width 92 height 62
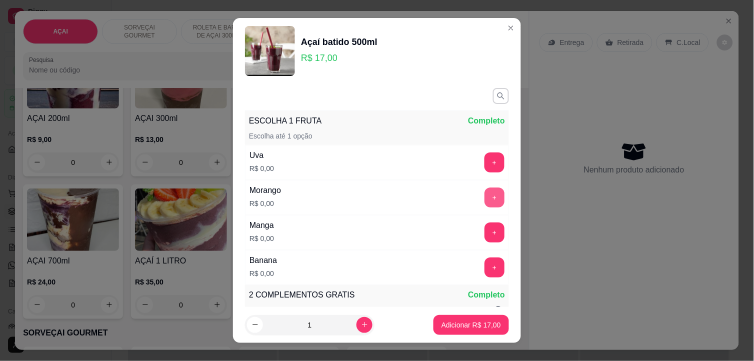
click at [484, 195] on button "+" at bounding box center [494, 197] width 20 height 20
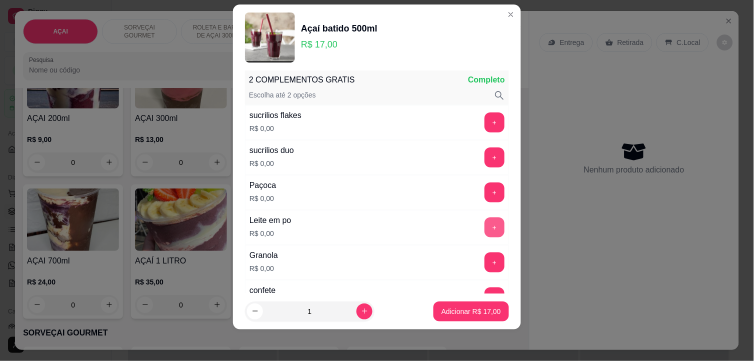
click at [484, 225] on button "+" at bounding box center [494, 227] width 20 height 20
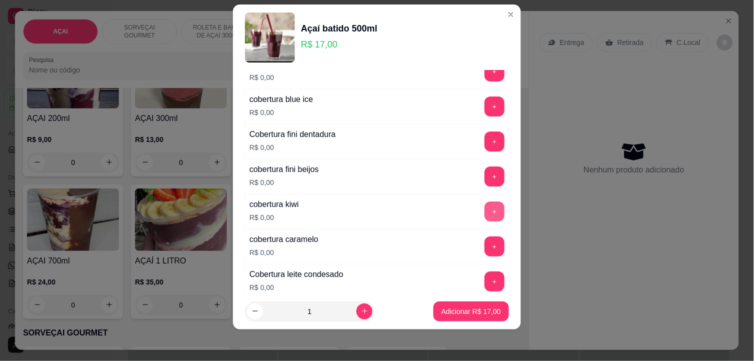
scroll to position [885, 0]
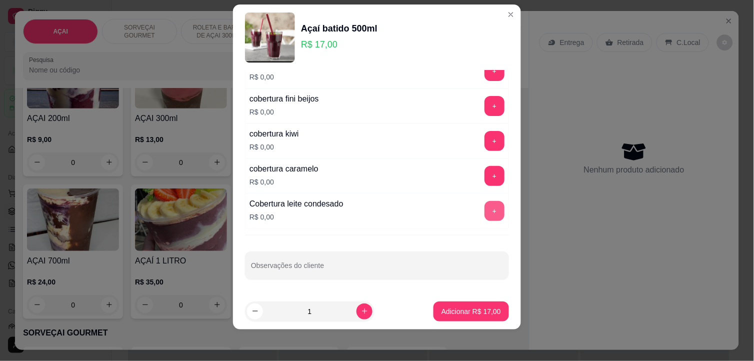
click at [484, 210] on button "+" at bounding box center [494, 211] width 20 height 20
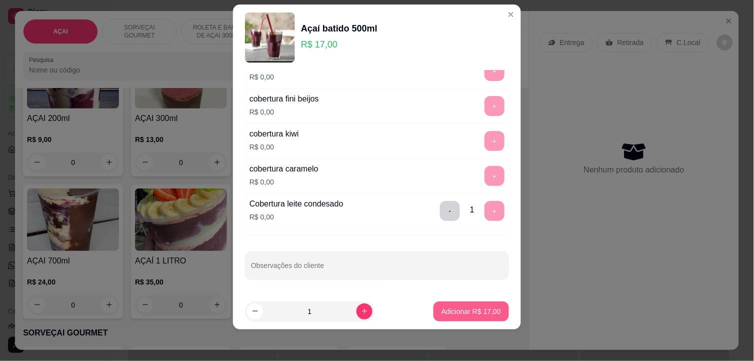
click at [465, 310] on p "Adicionar R$ 17,00" at bounding box center [470, 311] width 59 height 10
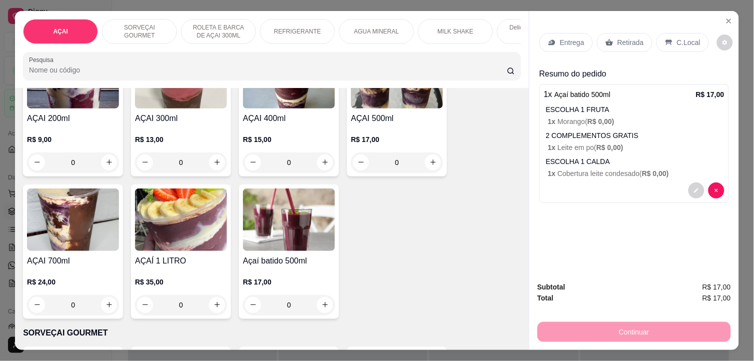
click at [677, 41] on p "C.Local" at bounding box center [688, 42] width 23 height 10
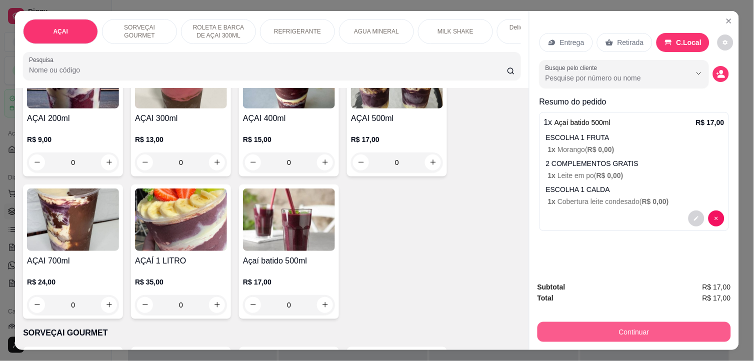
click at [641, 322] on button "Continuar" at bounding box center [633, 332] width 193 height 20
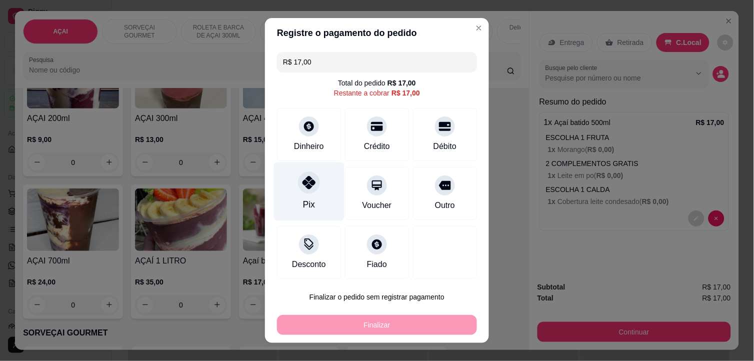
click at [313, 191] on div "Pix" at bounding box center [309, 191] width 70 height 58
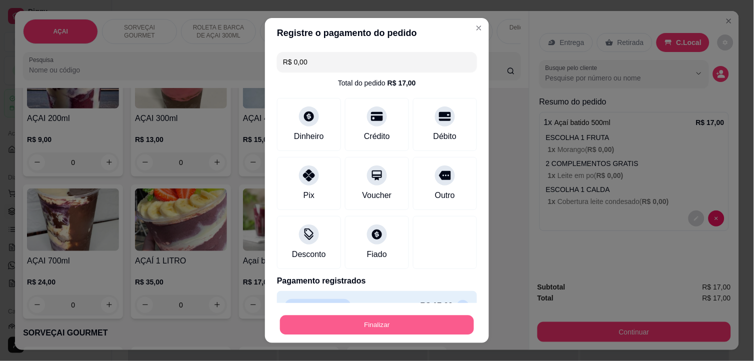
click at [346, 319] on button "Finalizar" at bounding box center [377, 324] width 194 height 19
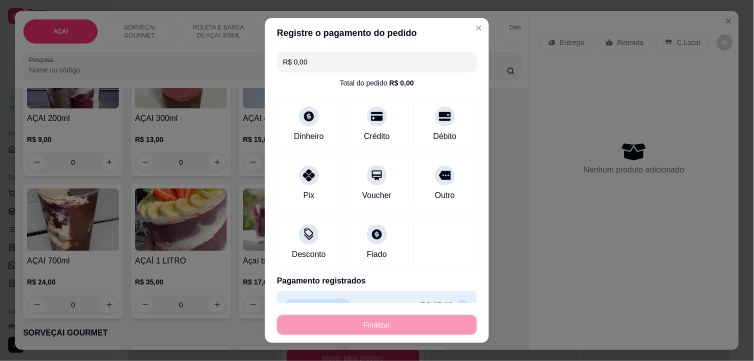
type input "-R$ 17,00"
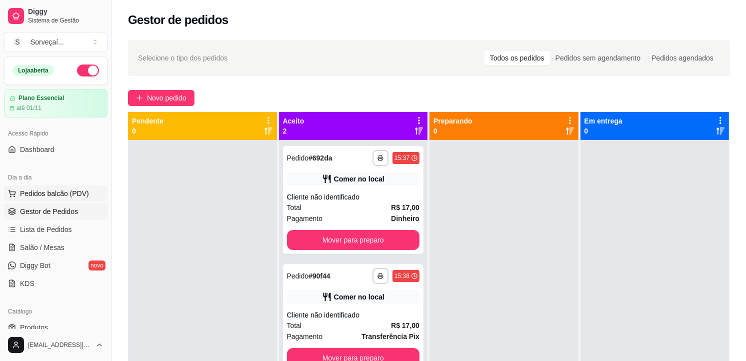
click at [66, 188] on span "Pedidos balcão (PDV)" at bounding box center [54, 193] width 69 height 10
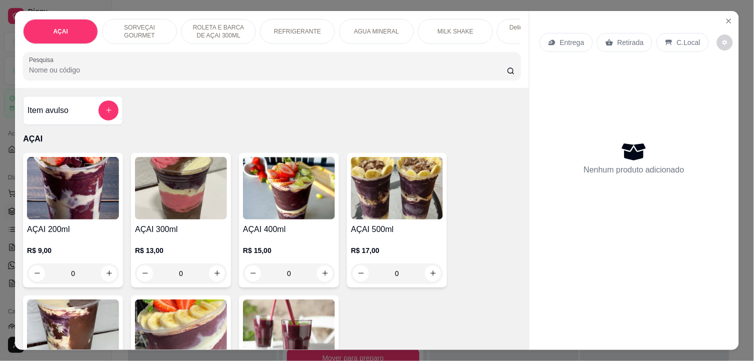
click at [387, 193] on img at bounding box center [397, 188] width 92 height 62
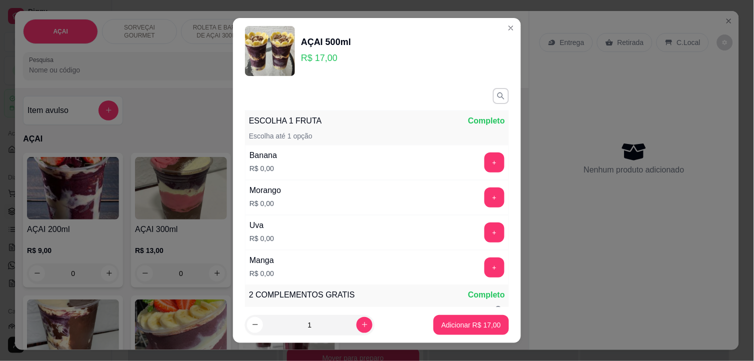
scroll to position [277, 0]
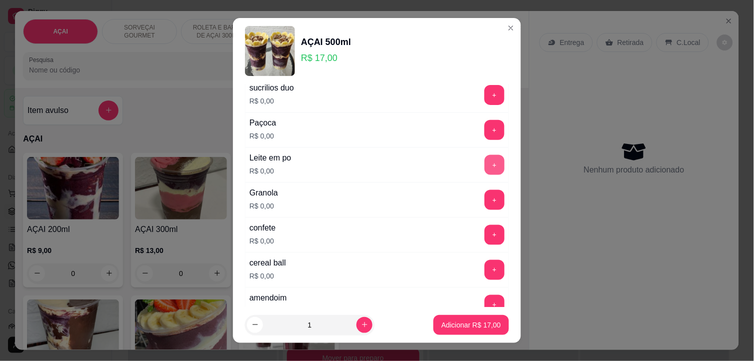
click at [484, 166] on button "+" at bounding box center [494, 165] width 20 height 20
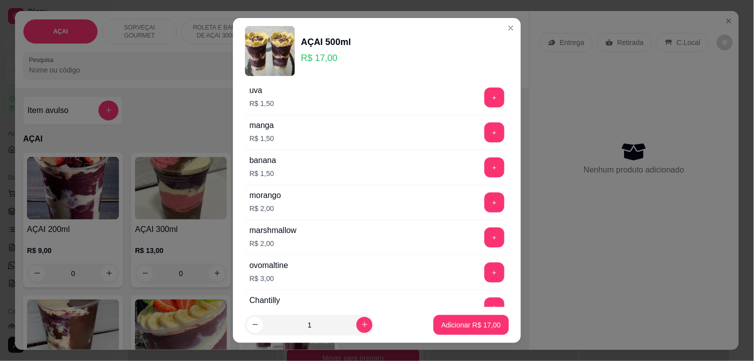
scroll to position [1611, 0]
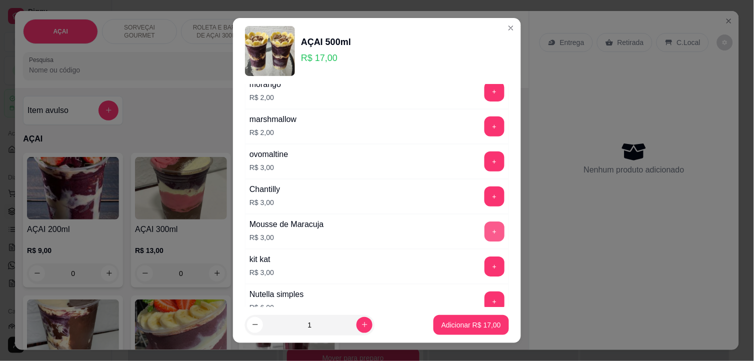
click at [484, 235] on button "+" at bounding box center [494, 231] width 20 height 20
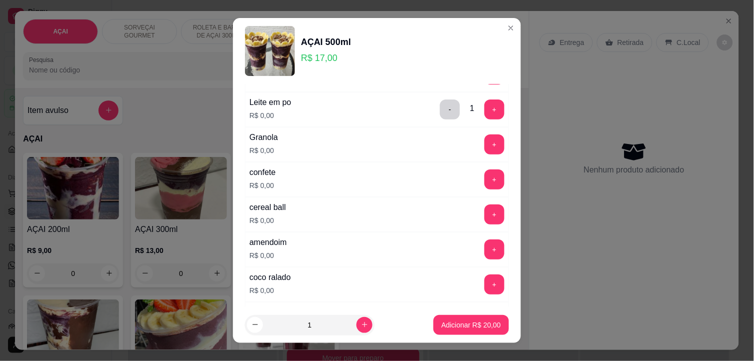
scroll to position [388, 0]
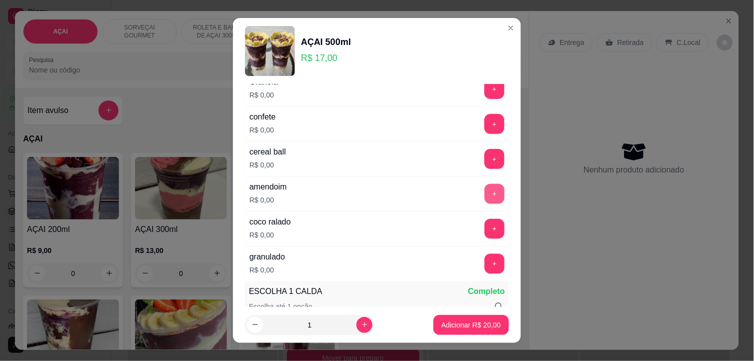
click at [484, 195] on button "+" at bounding box center [494, 194] width 20 height 20
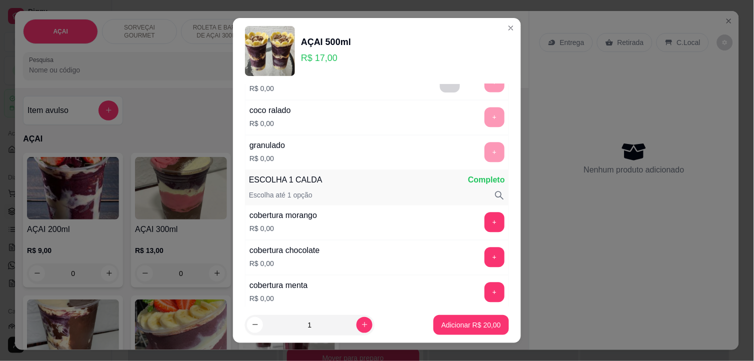
scroll to position [555, 0]
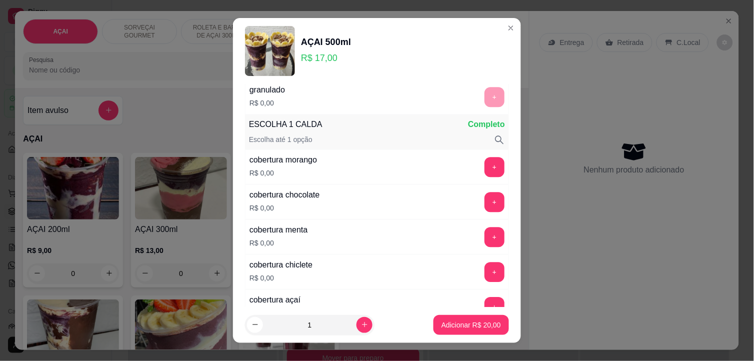
click at [484, 161] on button "+" at bounding box center [494, 167] width 20 height 20
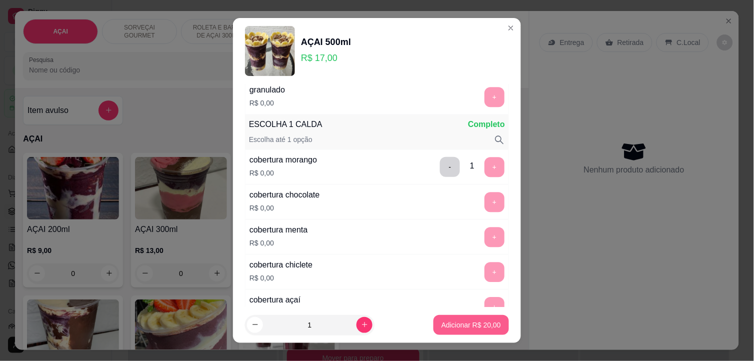
click at [454, 325] on p "Adicionar R$ 20,00" at bounding box center [470, 325] width 59 height 10
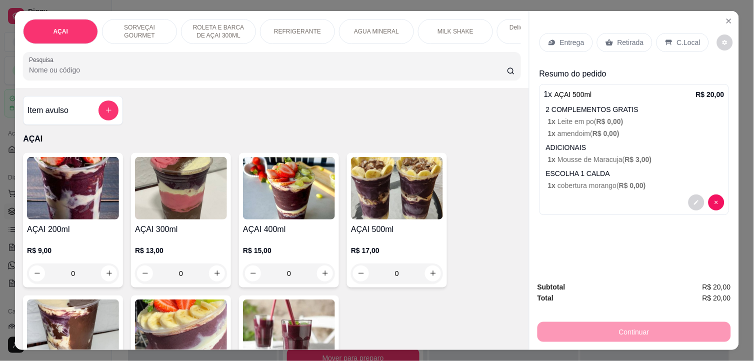
click at [687, 41] on p "C.Local" at bounding box center [688, 42] width 23 height 10
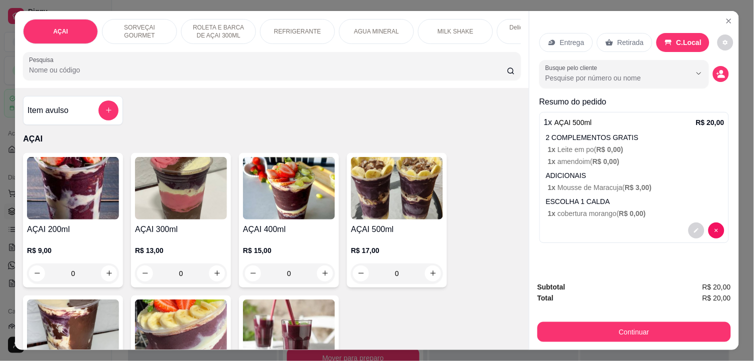
click at [393, 183] on img at bounding box center [397, 188] width 92 height 62
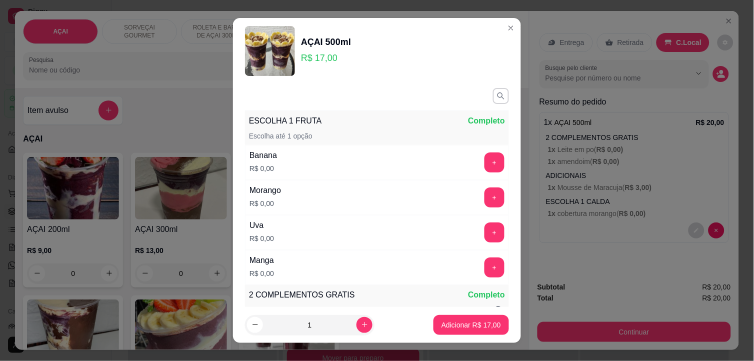
scroll to position [222, 0]
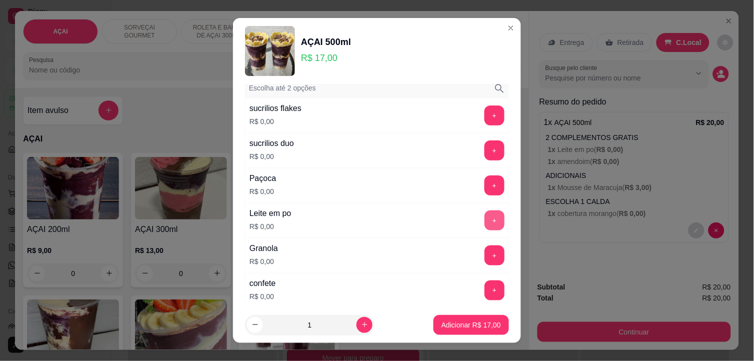
click at [484, 221] on button "+" at bounding box center [494, 220] width 20 height 20
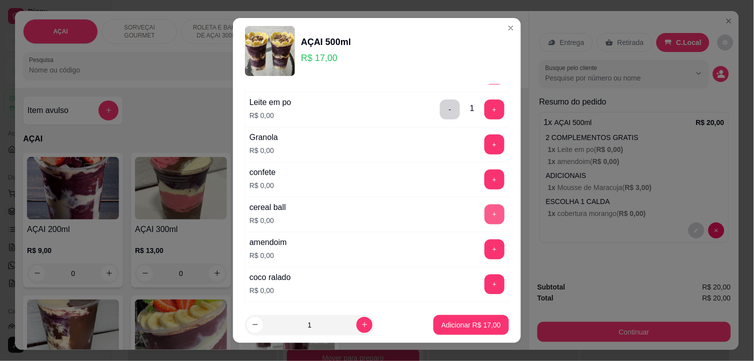
click at [484, 216] on button "+" at bounding box center [494, 214] width 20 height 20
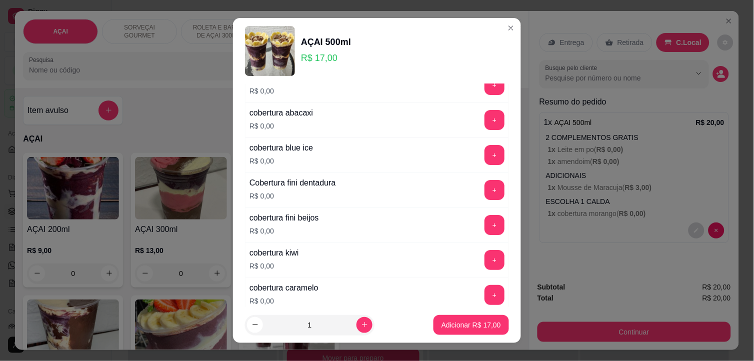
scroll to position [944, 0]
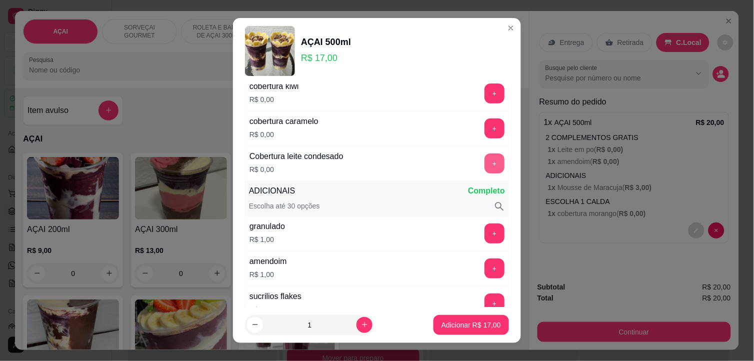
click at [484, 167] on button "+" at bounding box center [494, 163] width 20 height 20
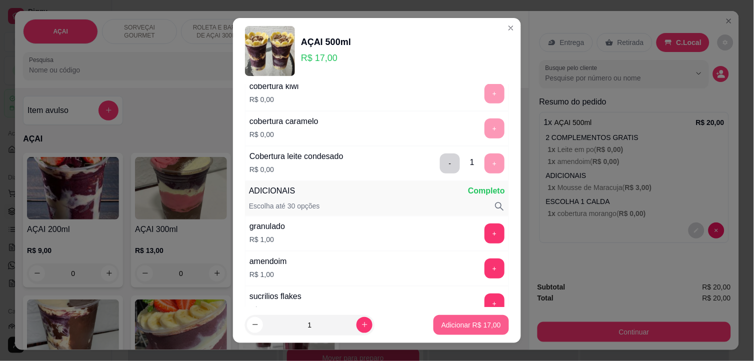
click at [457, 325] on p "Adicionar R$ 17,00" at bounding box center [470, 325] width 59 height 10
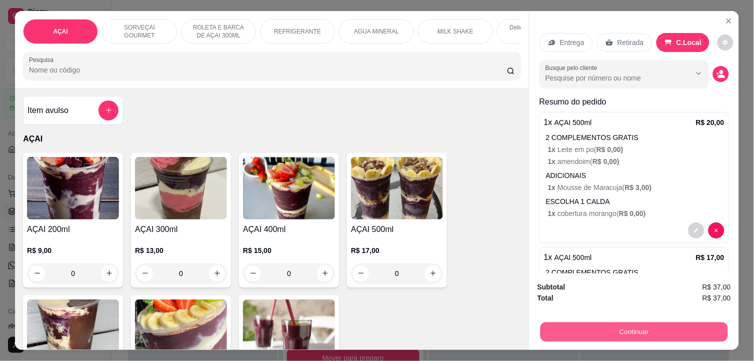
click at [631, 323] on button "Continuar" at bounding box center [633, 331] width 187 height 19
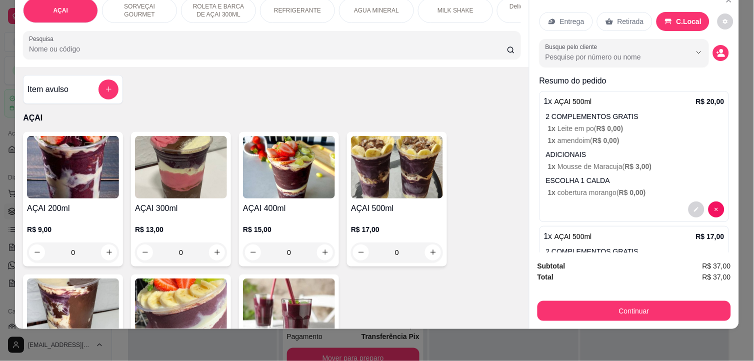
scroll to position [100, 0]
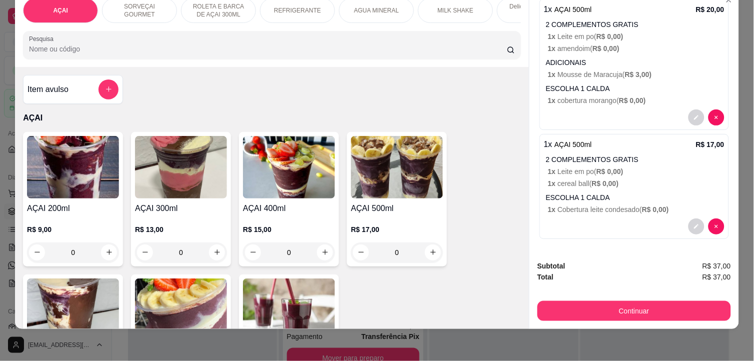
click at [633, 302] on button "Continuar" at bounding box center [633, 311] width 193 height 20
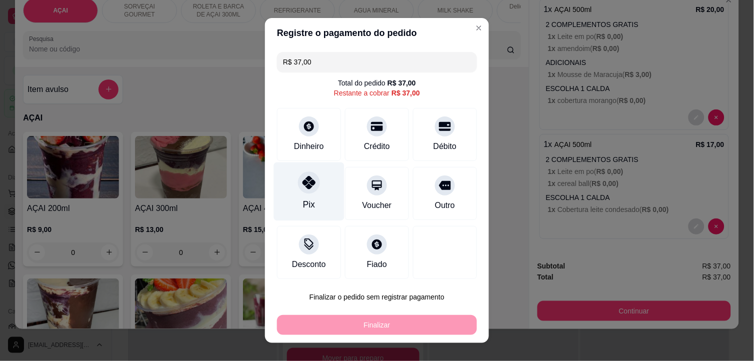
click at [308, 190] on div at bounding box center [309, 183] width 22 height 22
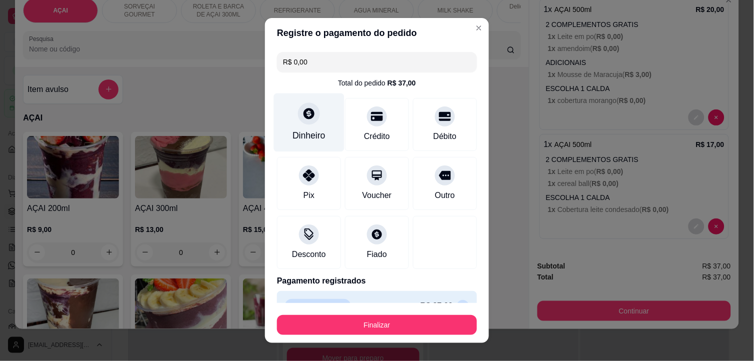
click at [301, 127] on div "Dinheiro" at bounding box center [309, 122] width 70 height 58
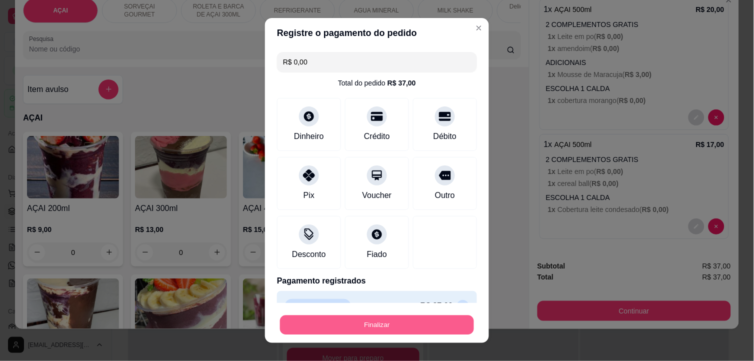
click at [400, 327] on button "Finalizar" at bounding box center [377, 324] width 194 height 19
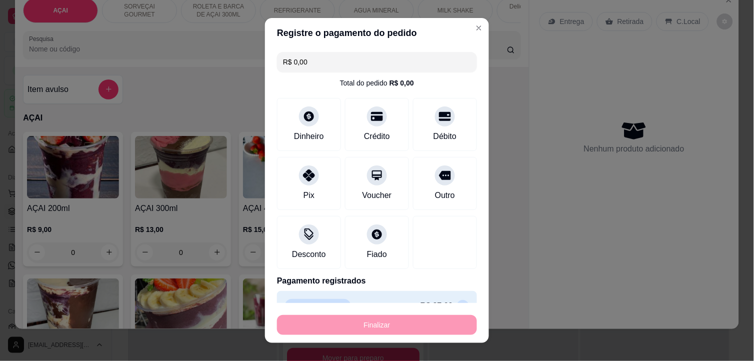
type input "-R$ 37,00"
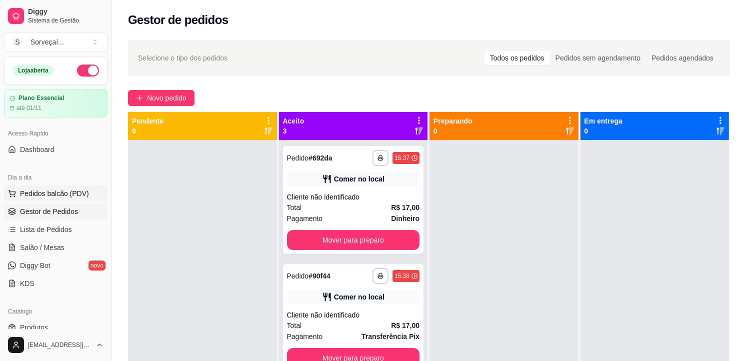
click at [55, 186] on button "Pedidos balcão (PDV)" at bounding box center [55, 193] width 103 height 16
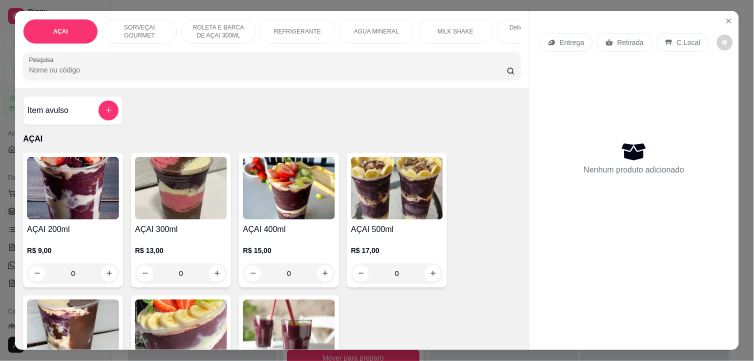
click at [292, 191] on img at bounding box center [289, 188] width 92 height 62
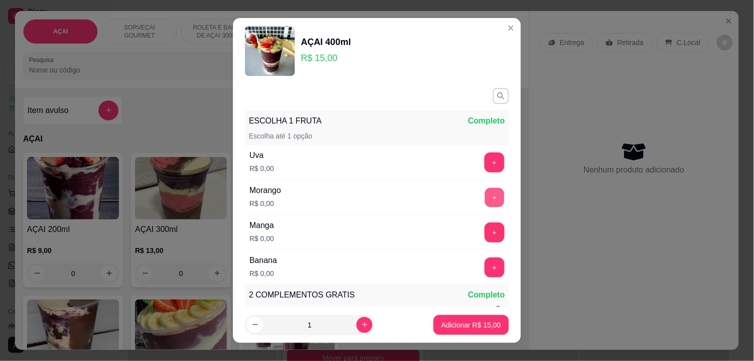
click at [485, 195] on button "+" at bounding box center [494, 197] width 19 height 19
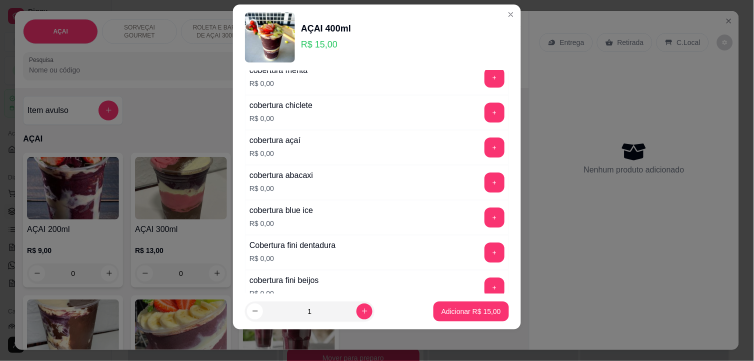
scroll to position [590, 0]
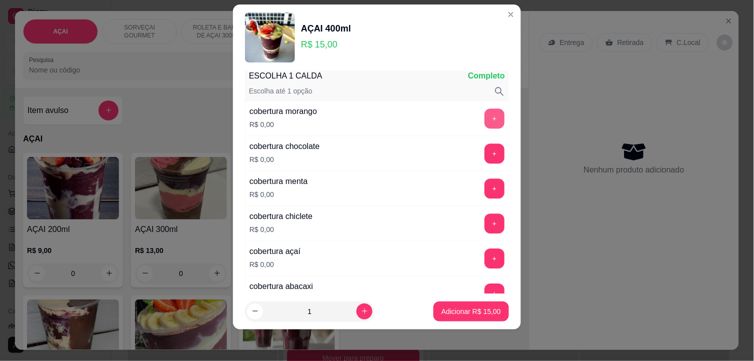
click at [484, 126] on button "+" at bounding box center [494, 118] width 20 height 20
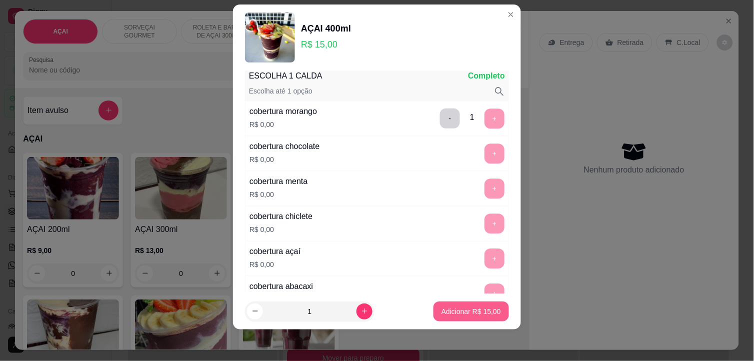
click at [473, 311] on p "Adicionar R$ 15,00" at bounding box center [470, 311] width 59 height 10
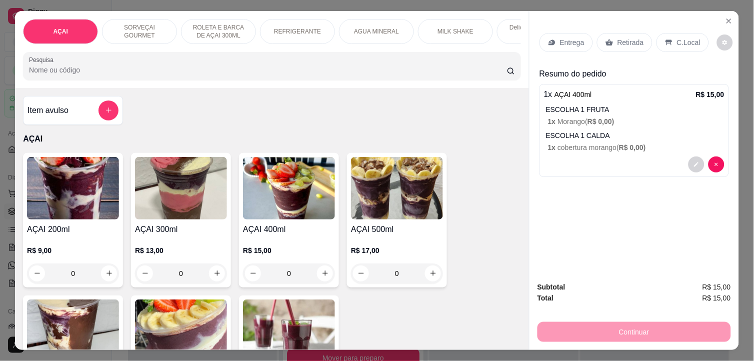
click at [306, 189] on img at bounding box center [289, 188] width 92 height 62
click at [683, 41] on p "C.Local" at bounding box center [688, 42] width 23 height 10
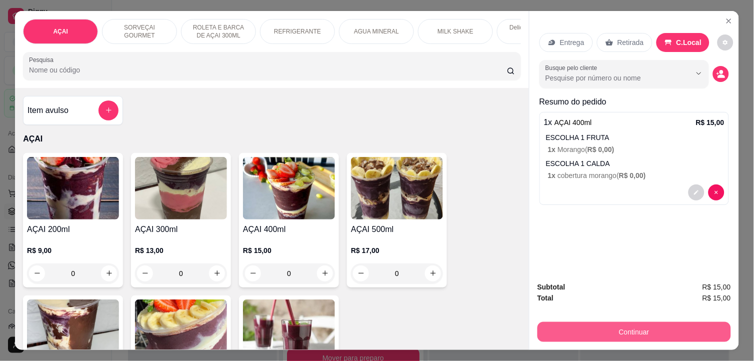
click at [641, 323] on button "Continuar" at bounding box center [633, 332] width 193 height 20
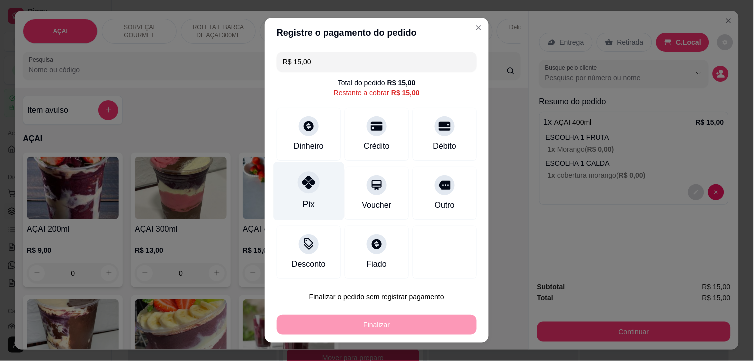
click at [307, 183] on icon at bounding box center [308, 182] width 13 height 13
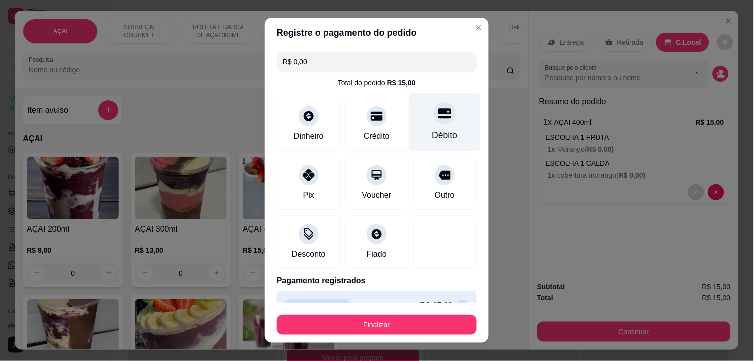
click at [437, 113] on div at bounding box center [445, 114] width 22 height 22
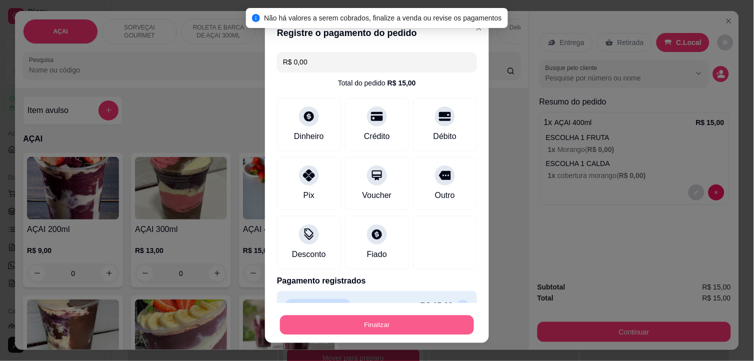
click at [377, 322] on button "Finalizar" at bounding box center [377, 324] width 194 height 19
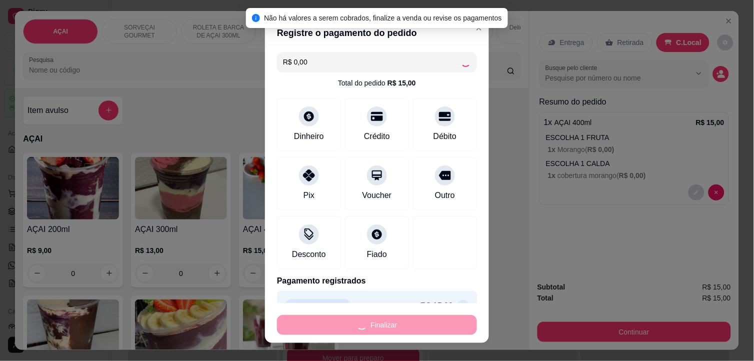
type input "-R$ 15,00"
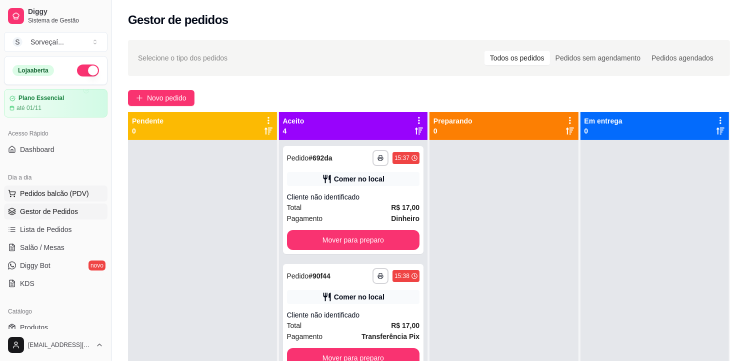
click at [93, 198] on button "Pedidos balcão (PDV)" at bounding box center [55, 193] width 103 height 16
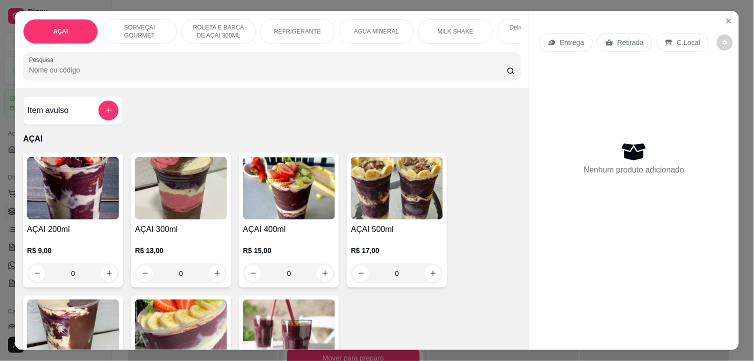
click at [316, 205] on img at bounding box center [289, 188] width 92 height 62
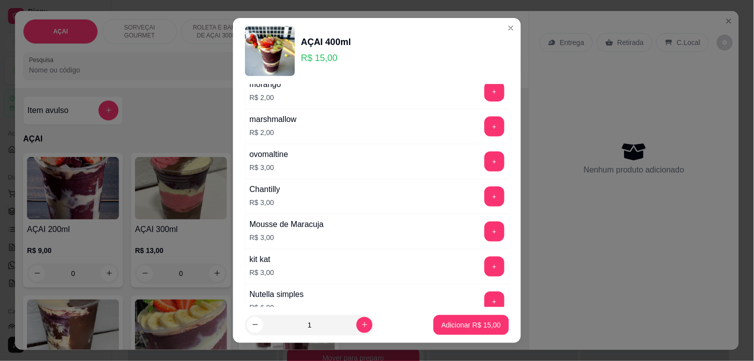
scroll to position [1722, 0]
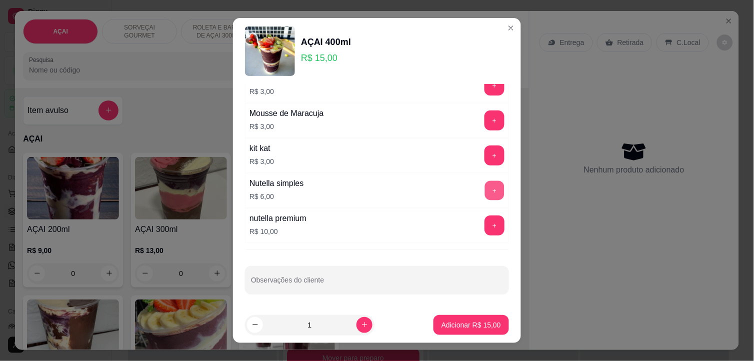
click at [485, 190] on button "+" at bounding box center [494, 190] width 19 height 19
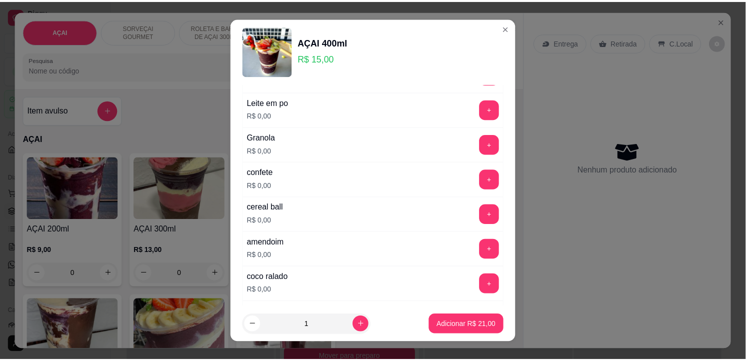
scroll to position [111, 0]
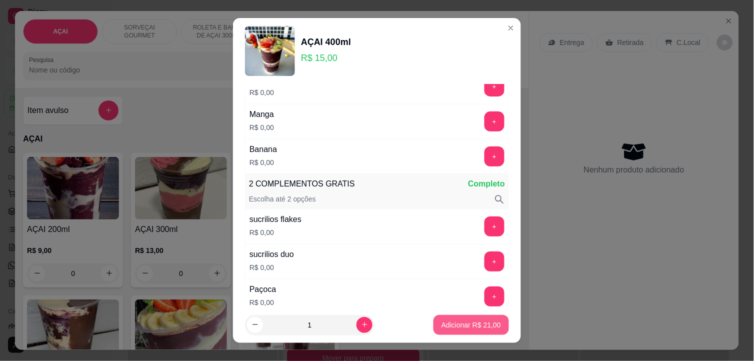
click at [467, 321] on p "Adicionar R$ 21,00" at bounding box center [470, 325] width 59 height 10
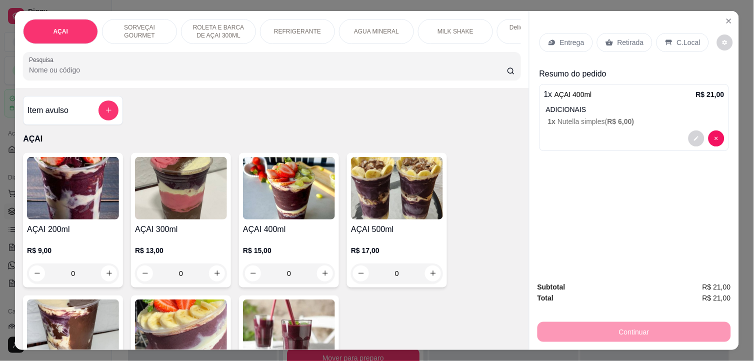
click at [688, 37] on p "C.Local" at bounding box center [688, 42] width 23 height 10
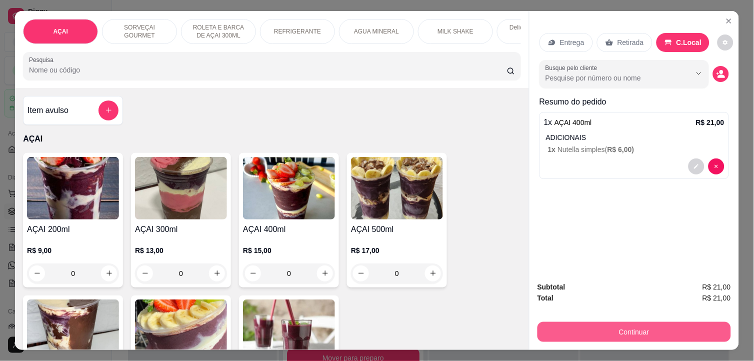
click at [627, 324] on button "Continuar" at bounding box center [633, 332] width 193 height 20
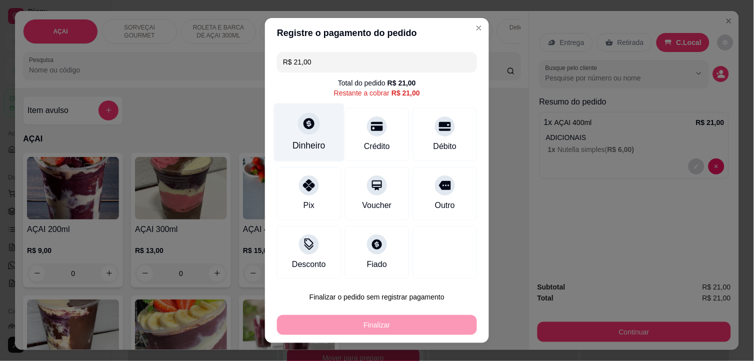
click at [313, 127] on div "Dinheiro" at bounding box center [309, 132] width 70 height 58
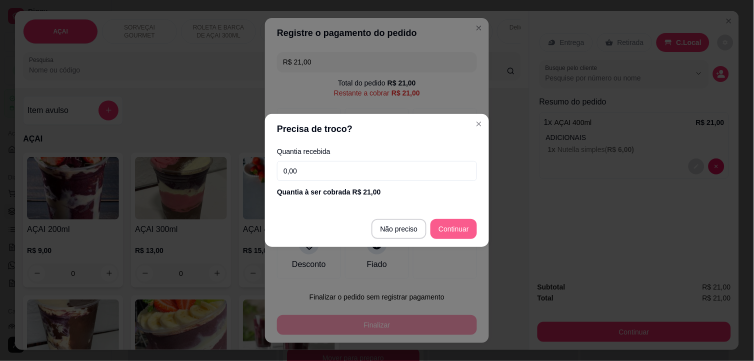
type input "R$ 0,00"
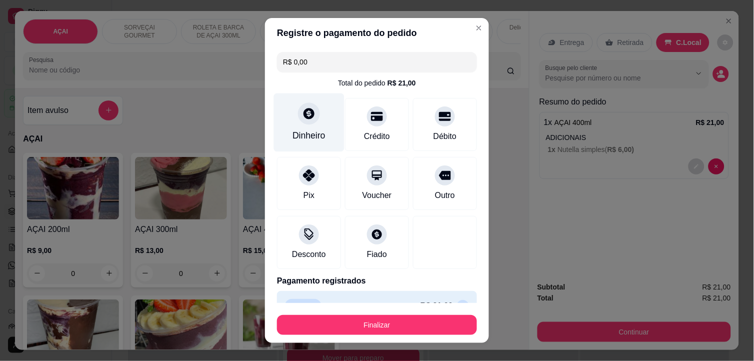
click at [294, 103] on div "Dinheiro" at bounding box center [309, 122] width 70 height 58
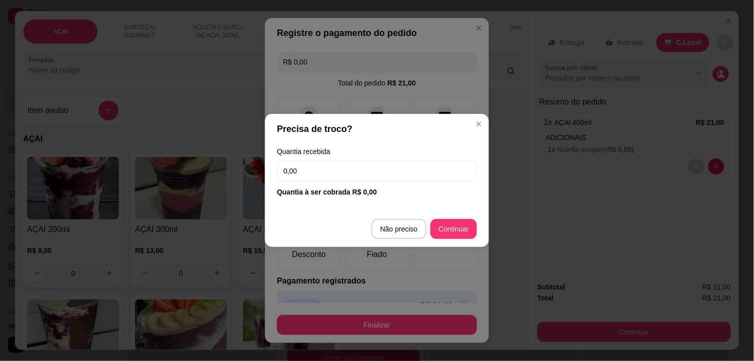
click at [376, 176] on input "0,00" at bounding box center [377, 171] width 200 height 20
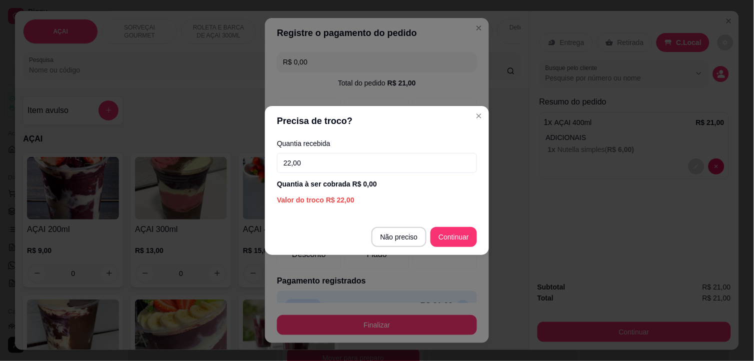
type input "22,00"
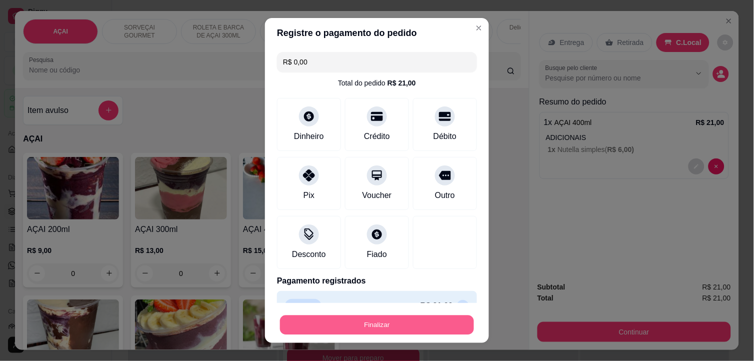
click at [405, 330] on button "Finalizar" at bounding box center [377, 324] width 194 height 19
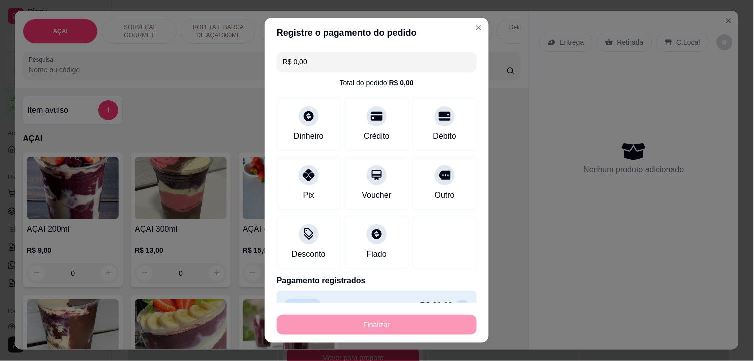
type input "-R$ 21,00"
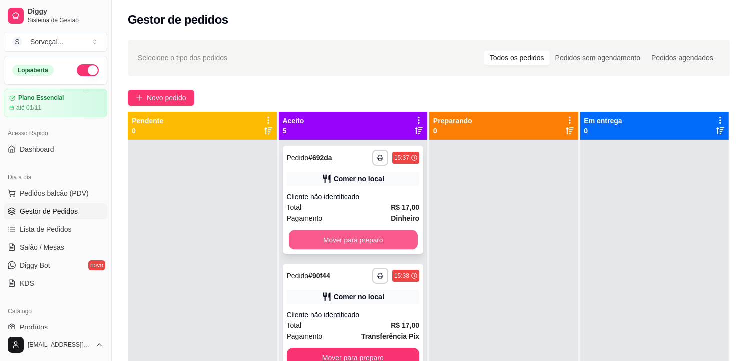
click at [360, 237] on button "Mover para preparo" at bounding box center [352, 239] width 129 height 19
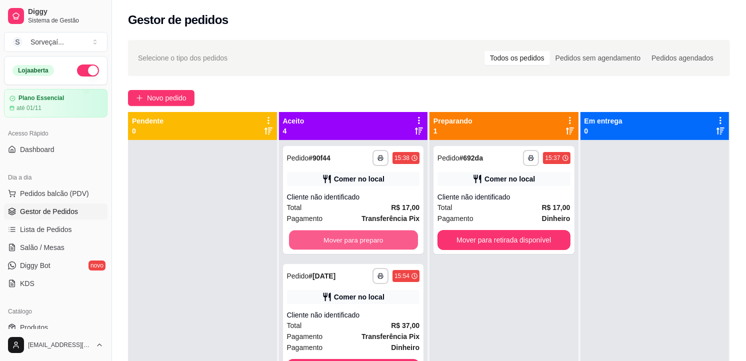
click at [364, 233] on button "Mover para preparo" at bounding box center [352, 239] width 129 height 19
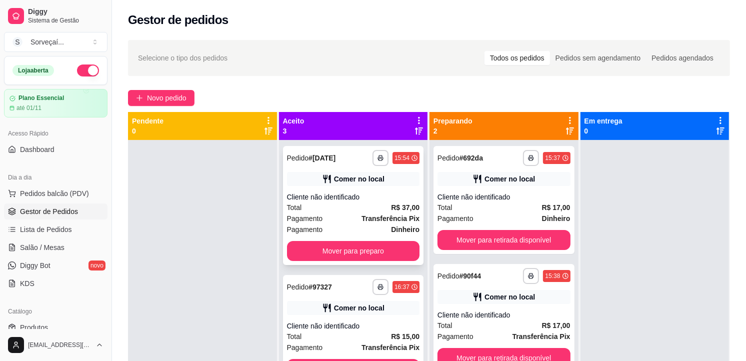
click at [363, 238] on div "**********" at bounding box center [353, 205] width 141 height 119
click at [381, 242] on button "Mover para preparo" at bounding box center [353, 251] width 133 height 20
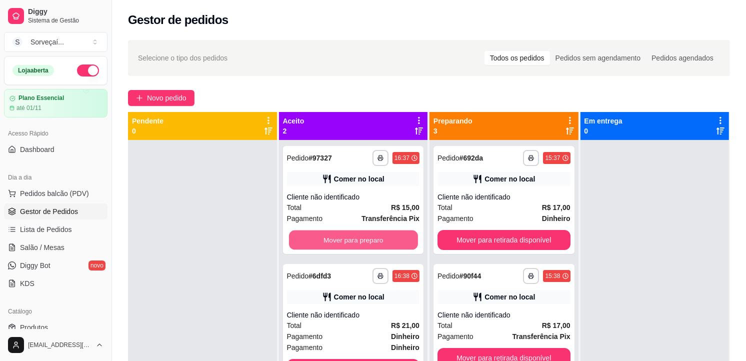
click at [381, 242] on button "Mover para preparo" at bounding box center [352, 239] width 129 height 19
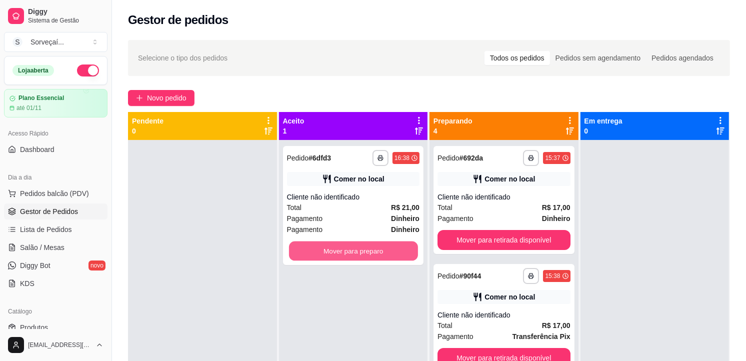
click at [381, 241] on button "Mover para preparo" at bounding box center [352, 250] width 129 height 19
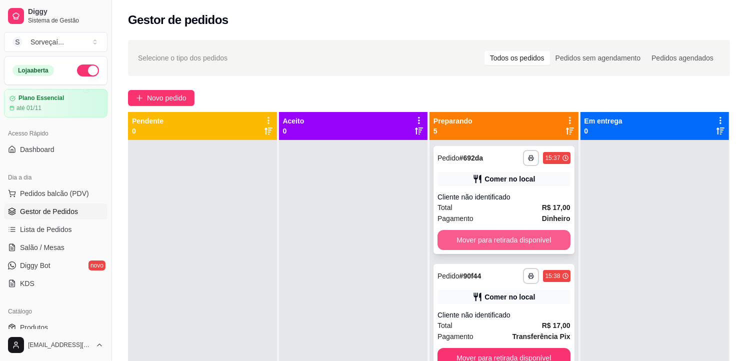
click at [514, 240] on button "Mover para retirada disponível" at bounding box center [503, 240] width 133 height 20
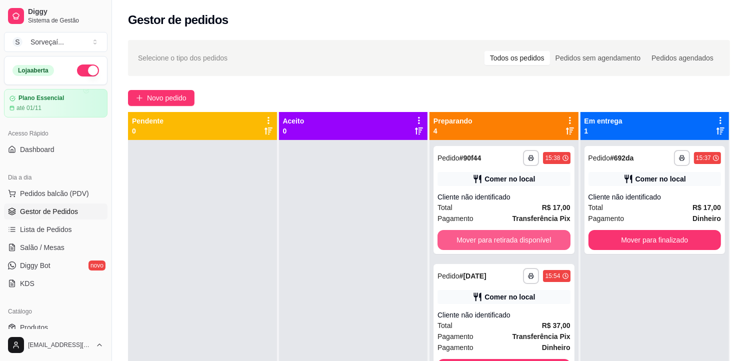
click at [514, 240] on button "Mover para retirada disponível" at bounding box center [503, 240] width 133 height 20
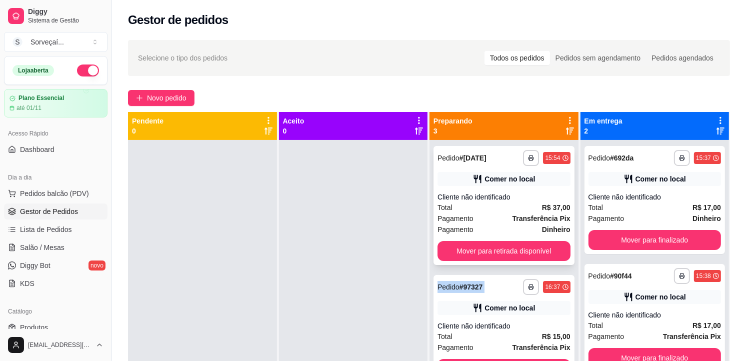
click at [514, 240] on div "**********" at bounding box center [503, 205] width 141 height 119
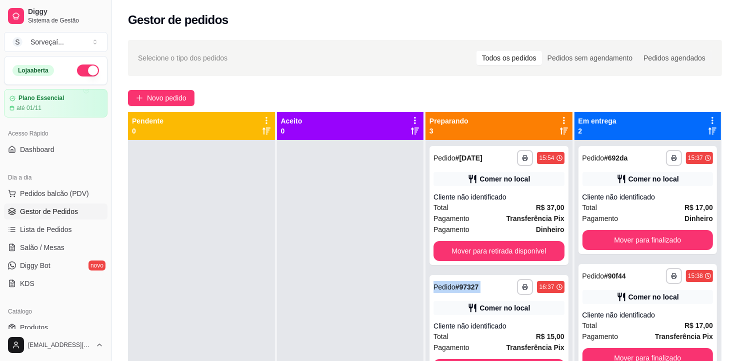
drag, startPoint x: 514, startPoint y: 240, endPoint x: 513, endPoint y: 246, distance: 6.6
click at [513, 246] on div "feito há 67 minutos Horário do pedido [DATE] 15:54 Status do pedido PREPARANDO …" at bounding box center [372, 178] width 293 height 237
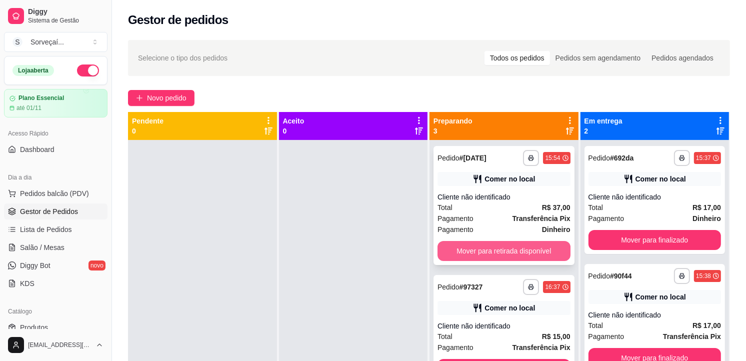
click at [481, 244] on button "Mover para retirada disponível" at bounding box center [503, 251] width 133 height 20
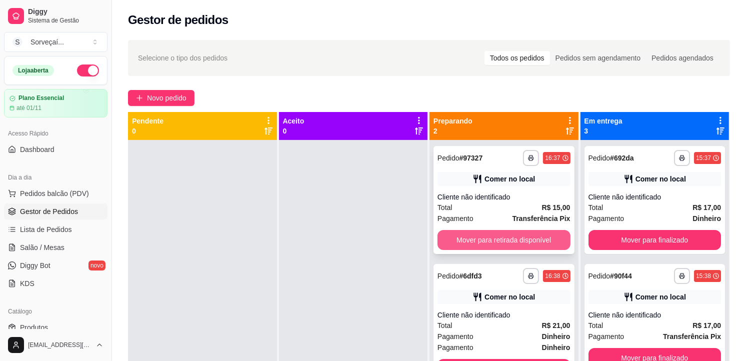
click at [483, 236] on button "Mover para retirada disponível" at bounding box center [503, 240] width 133 height 20
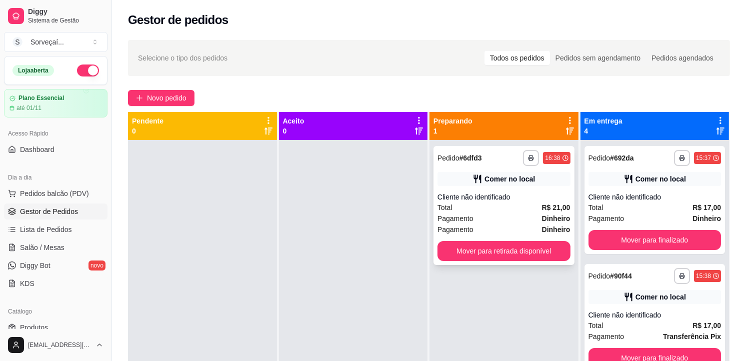
click at [495, 260] on div "**********" at bounding box center [503, 205] width 141 height 119
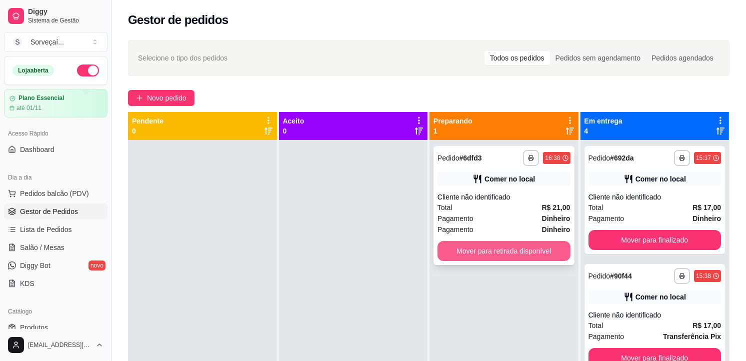
click at [508, 245] on button "Mover para retirada disponível" at bounding box center [503, 251] width 133 height 20
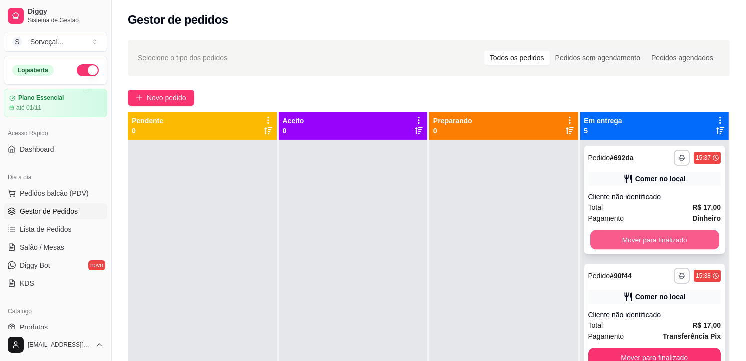
click at [642, 236] on button "Mover para finalizado" at bounding box center [654, 239] width 129 height 19
click at [647, 236] on button "Mover para finalizado" at bounding box center [654, 240] width 133 height 20
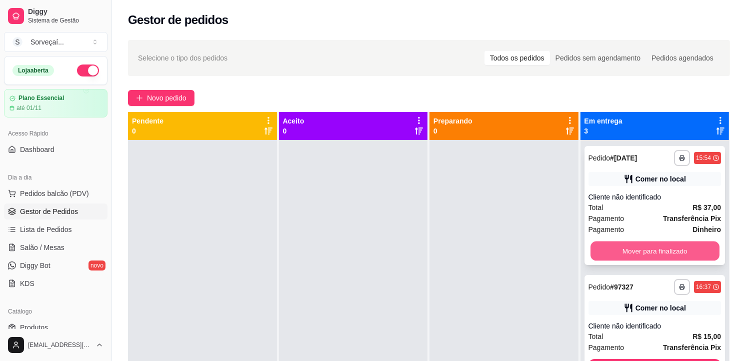
click at [631, 248] on button "Mover para finalizado" at bounding box center [654, 250] width 129 height 19
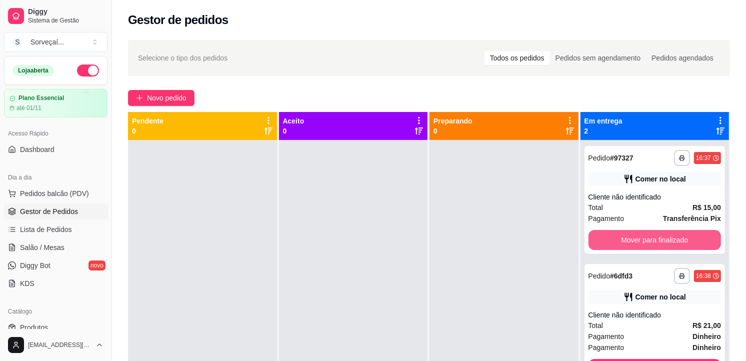
click at [631, 248] on button "Mover para finalizado" at bounding box center [654, 240] width 133 height 20
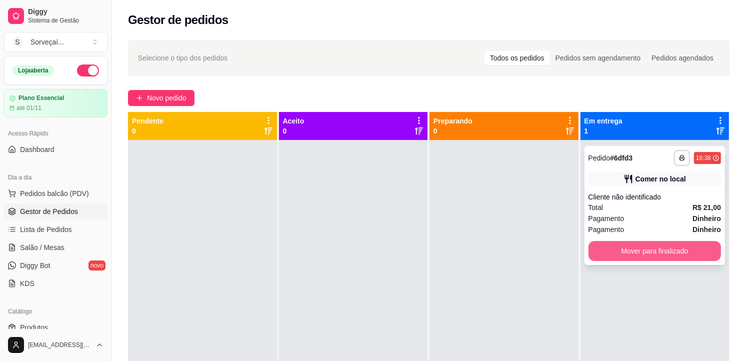
click at [639, 243] on button "Mover para finalizado" at bounding box center [654, 251] width 133 height 20
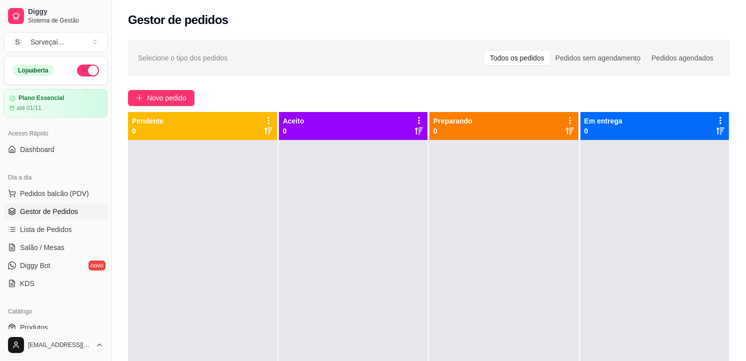
click at [48, 211] on span "Gestor de Pedidos" at bounding box center [49, 211] width 58 height 10
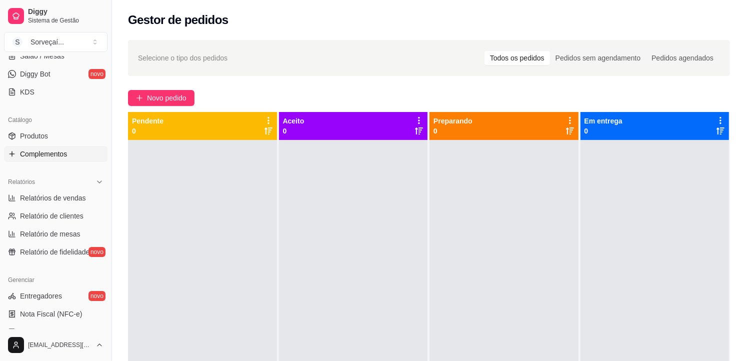
click at [31, 150] on span "Complementos" at bounding box center [43, 154] width 47 height 10
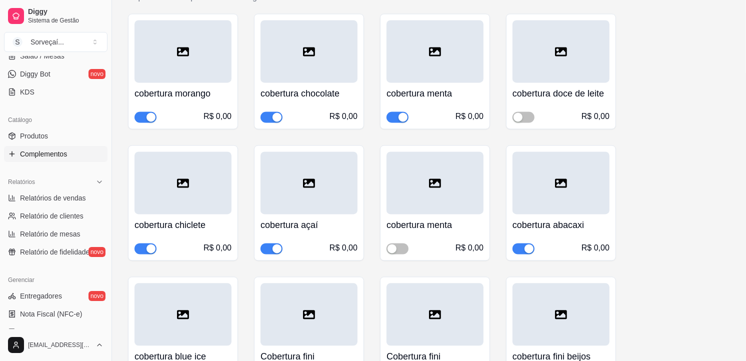
scroll to position [1888, 0]
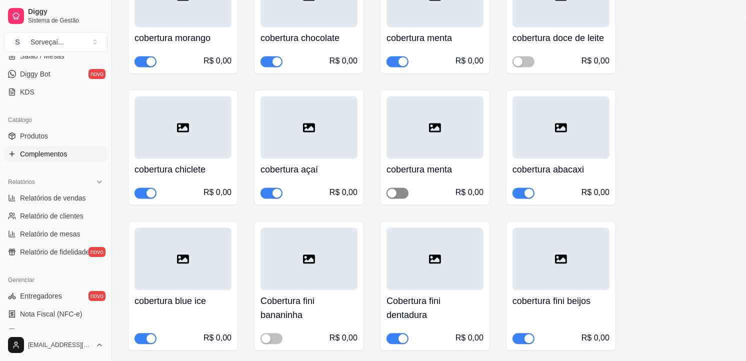
click at [395, 192] on div "button" at bounding box center [391, 192] width 9 height 9
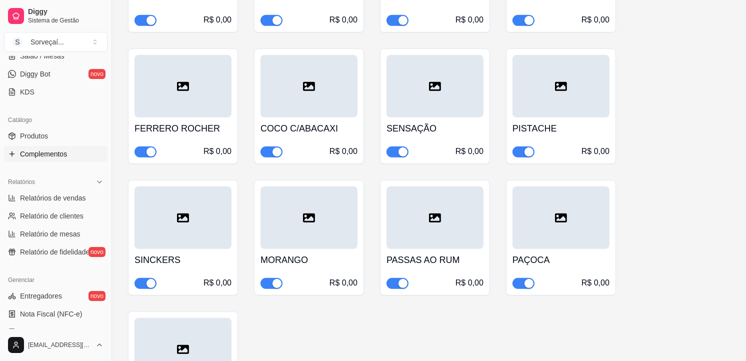
scroll to position [3777, 0]
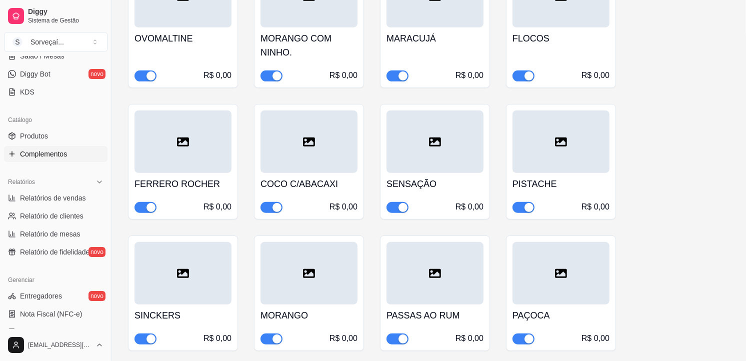
click at [276, 208] on div "button" at bounding box center [276, 207] width 9 height 9
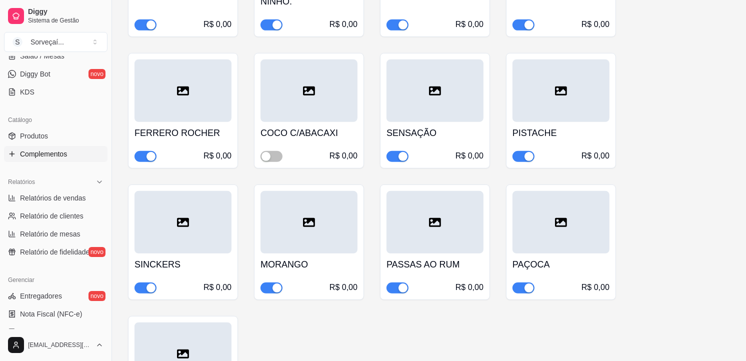
scroll to position [3884, 0]
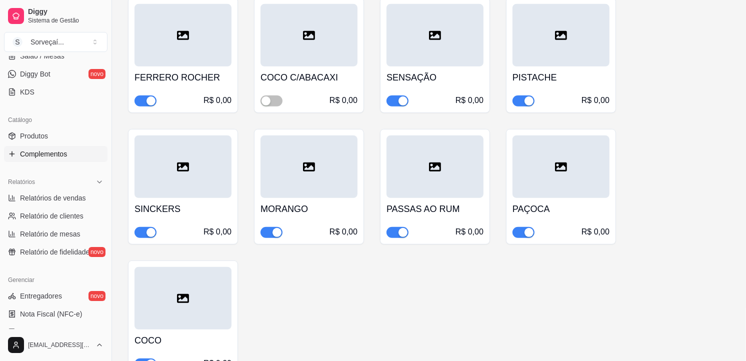
click at [401, 237] on div "button" at bounding box center [402, 232] width 9 height 9
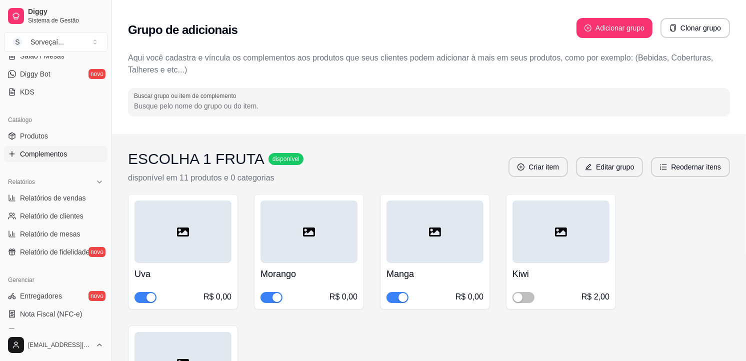
scroll to position [0, 0]
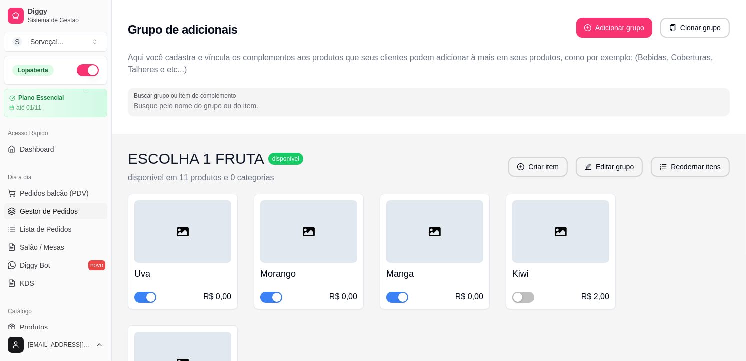
click at [55, 208] on span "Gestor de Pedidos" at bounding box center [49, 211] width 58 height 10
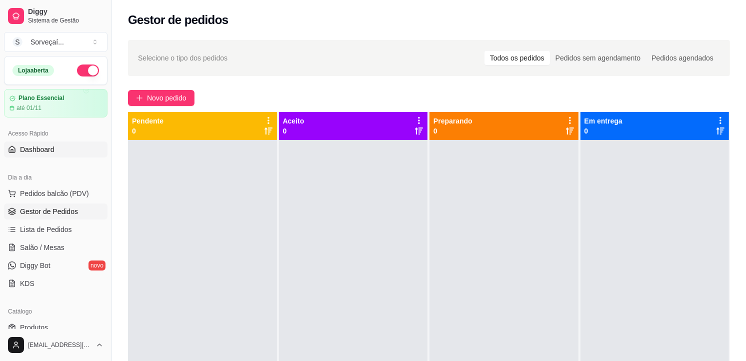
click at [57, 153] on link "Dashboard" at bounding box center [55, 149] width 103 height 16
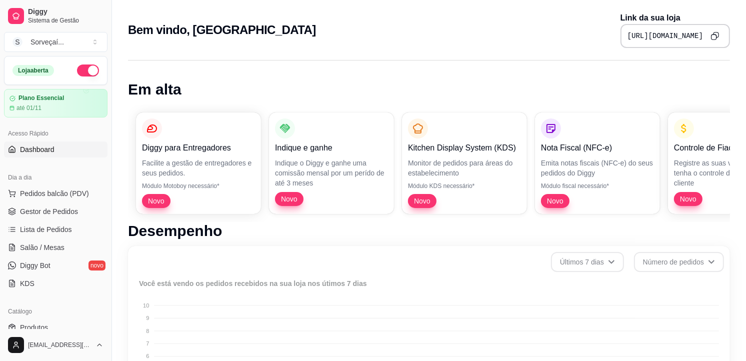
click at [718, 33] on icon "Copy to clipboard" at bounding box center [714, 35] width 8 height 8
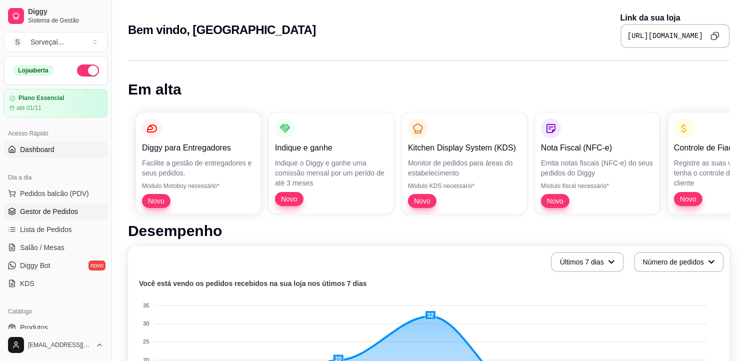
click at [93, 210] on link "Gestor de Pedidos" at bounding box center [55, 211] width 103 height 16
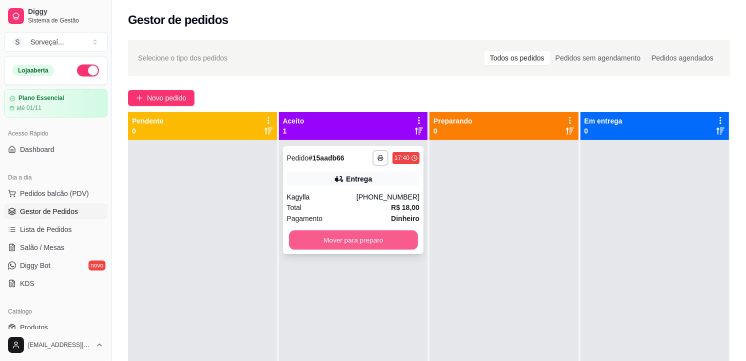
click at [392, 240] on button "Mover para preparo" at bounding box center [352, 239] width 129 height 19
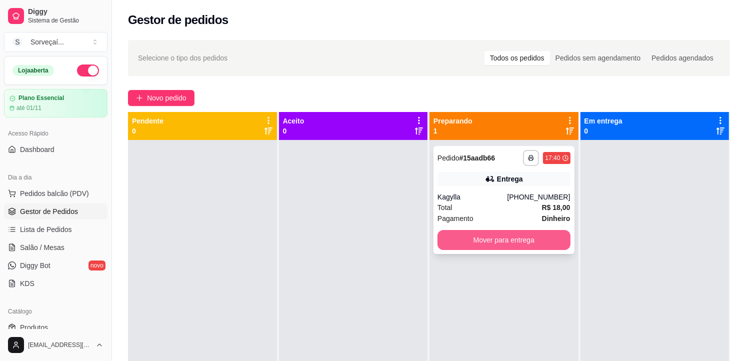
click at [498, 248] on button "Mover para entrega" at bounding box center [503, 240] width 133 height 20
